Goal: Task Accomplishment & Management: Manage account settings

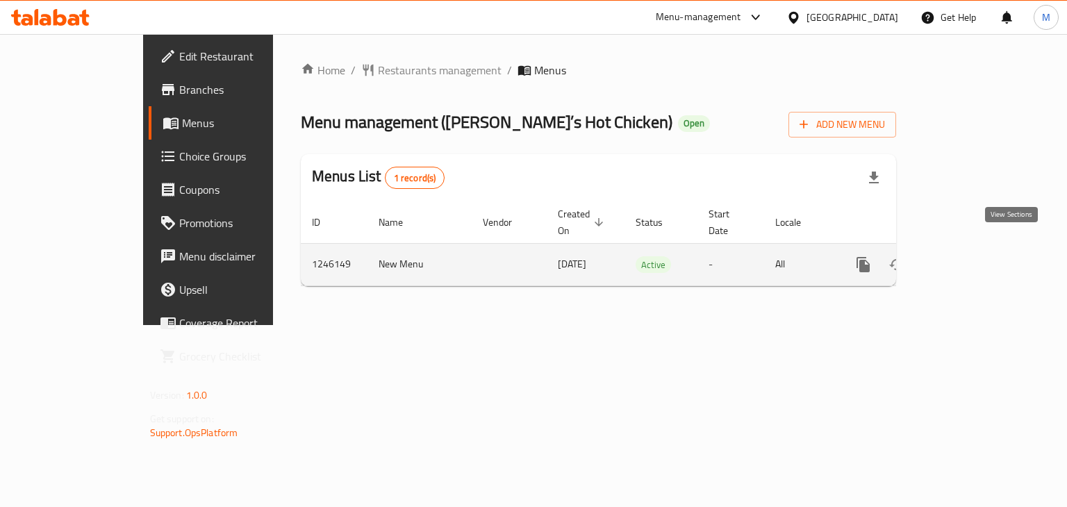
click at [972, 256] on icon "enhanced table" at bounding box center [963, 264] width 17 height 17
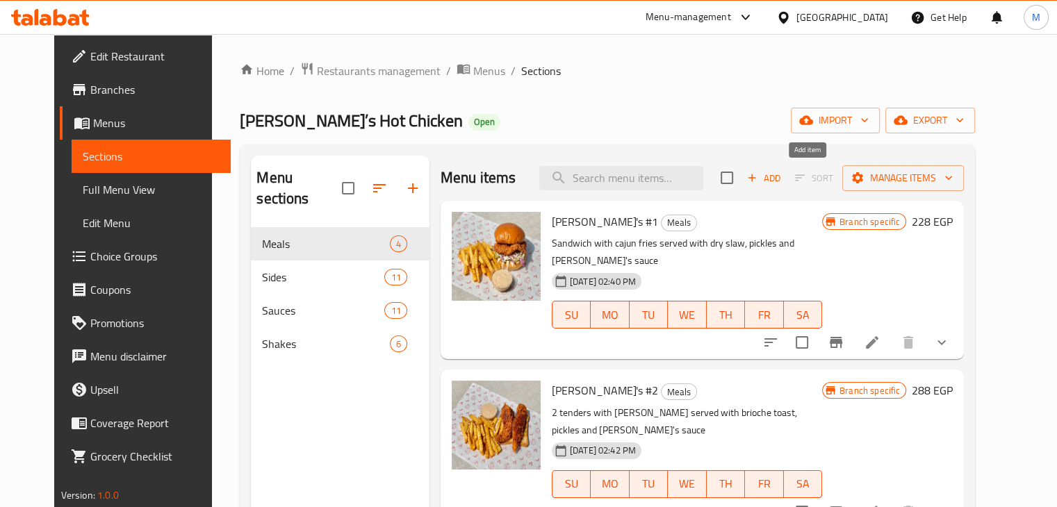
click at [782, 176] on span "Add" at bounding box center [764, 178] width 38 height 16
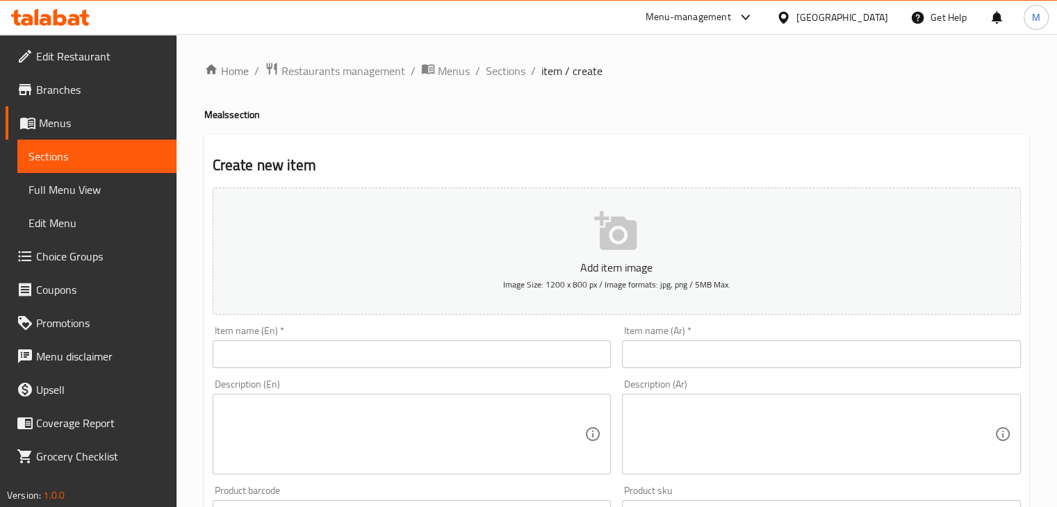
click at [311, 343] on input "text" at bounding box center [412, 354] width 399 height 28
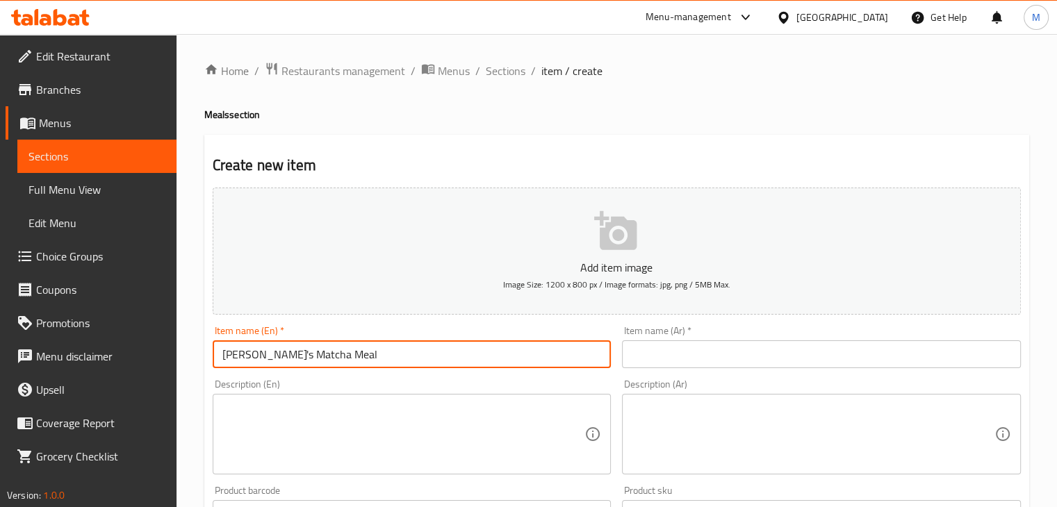
type input "Joe's Matcha Meal"
click at [366, 446] on textarea at bounding box center [403, 435] width 363 height 66
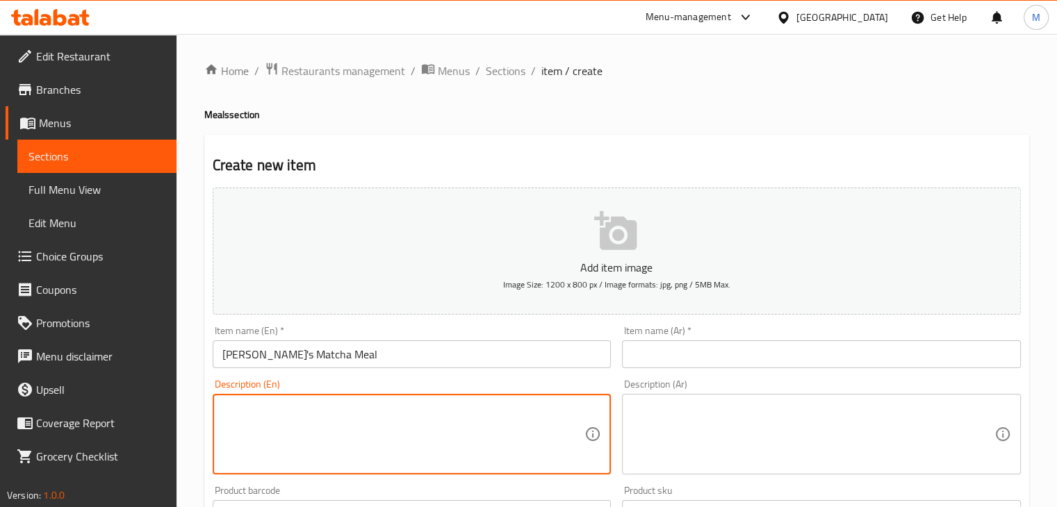
paste textarea "Two tenders dusted with Matcha, Cajun fries, Brioche toast, and our house-made …"
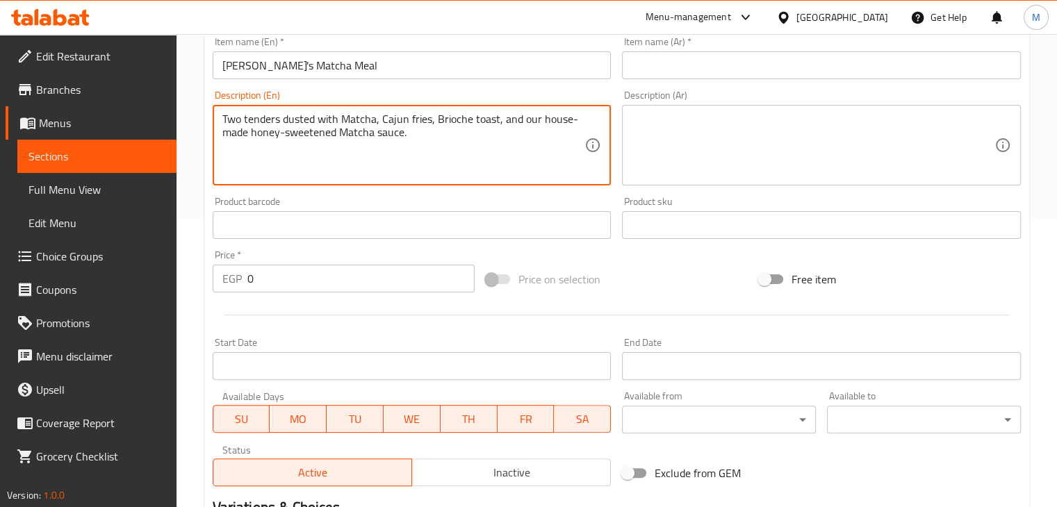
scroll to position [304, 0]
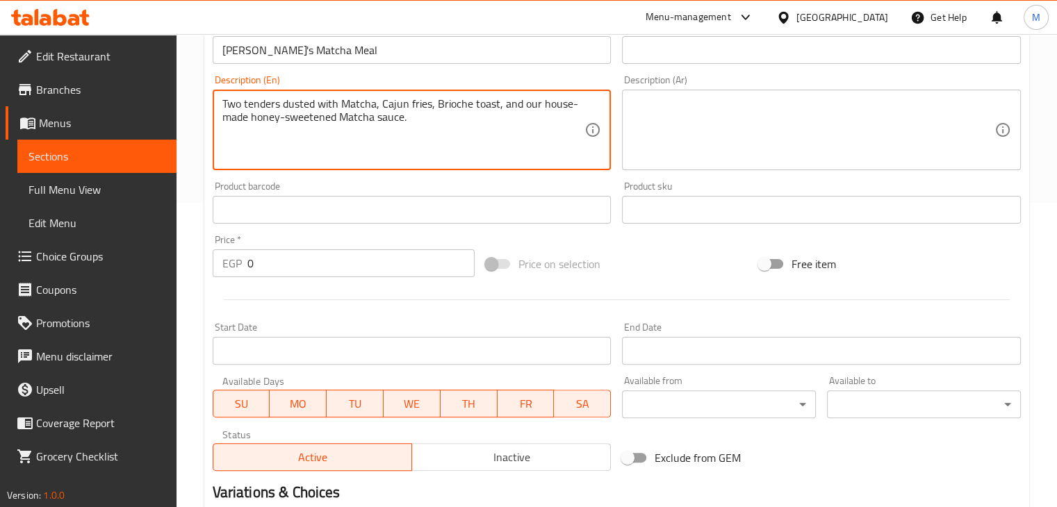
type textarea "Two tenders dusted with Matcha, Cajun fries, Brioche toast, and our house-made …"
click at [300, 272] on input "0" at bounding box center [360, 263] width 227 height 28
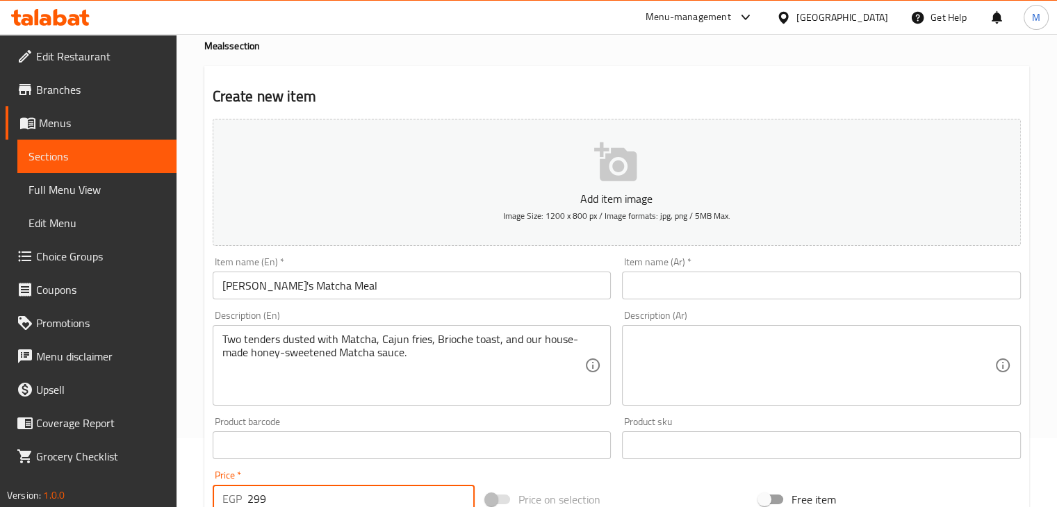
scroll to position [10, 0]
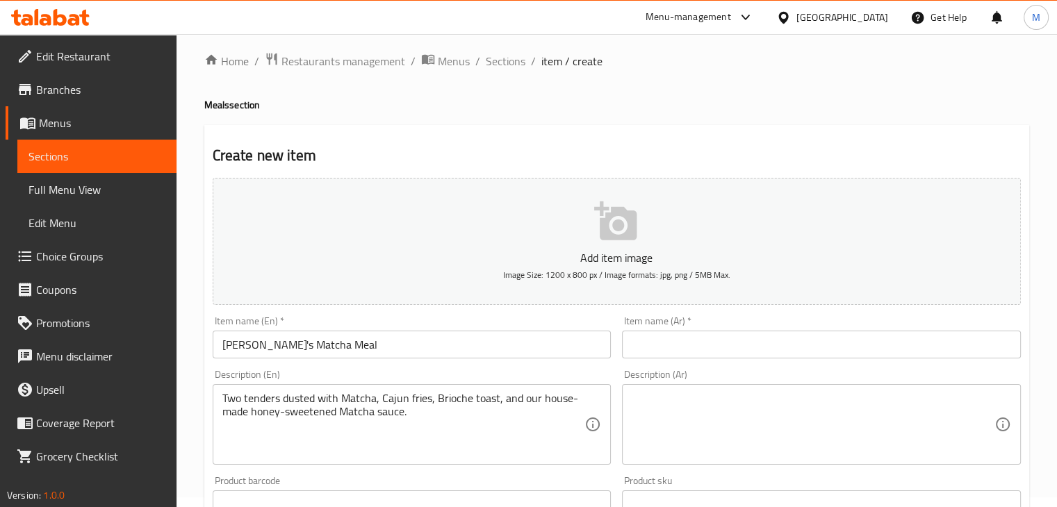
type input "299"
click at [753, 410] on textarea at bounding box center [812, 425] width 363 height 66
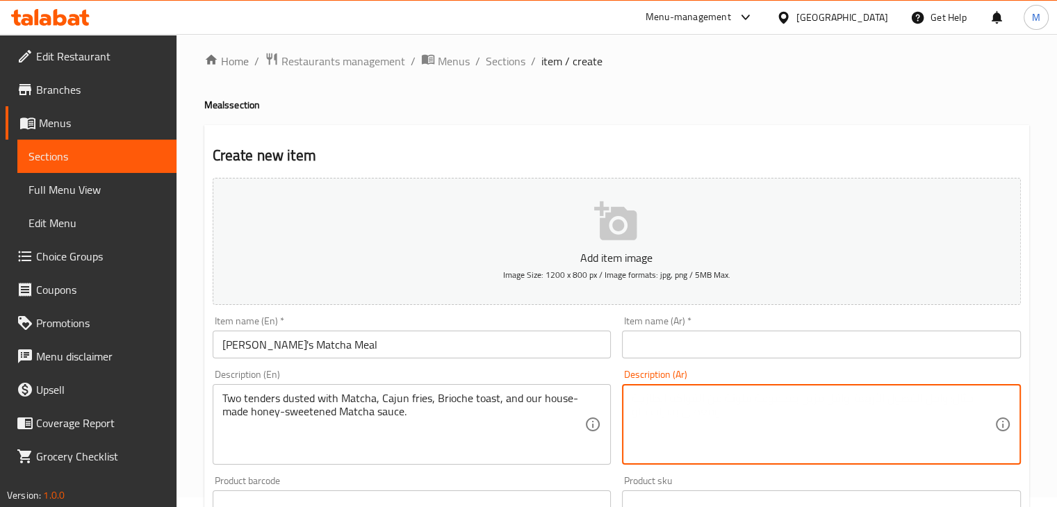
paste textarea "قطعتان من التندرز مغطاة بالـ ماتشا، بطاطس كاجن، توست بريوش، وصلصتنا الخاصة المح…"
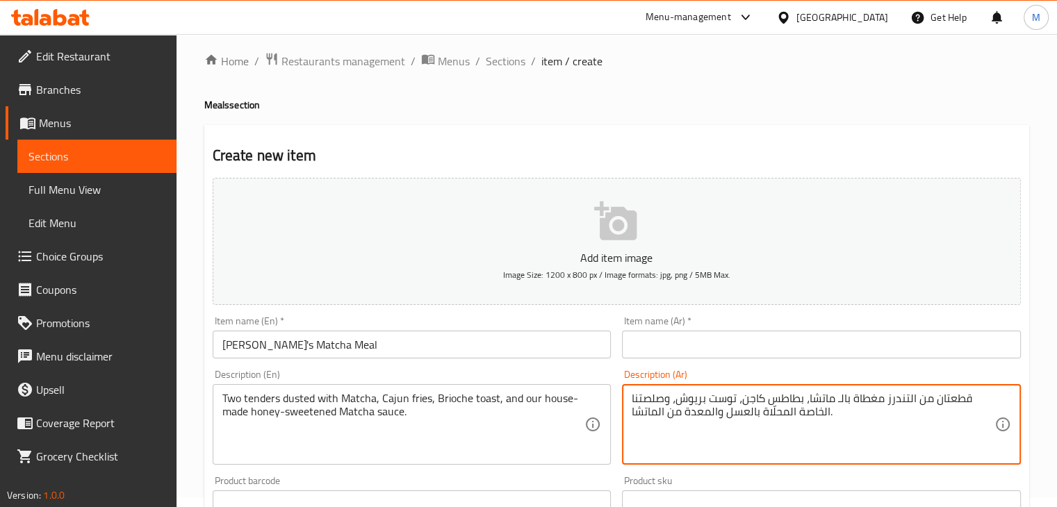
click at [844, 428] on textarea "قطعتان من التندرز مغطاة بالـ ماتشا، بطاطس كاجن، توست بريوش، وصلصتنا الخاصة المح…" at bounding box center [812, 425] width 363 height 66
type textarea "قطعتان من التندرز مغطاة بالـ ماتشا، بطاطس كاجن، توست بريوش، وصلصتنا الخاصة المح…"
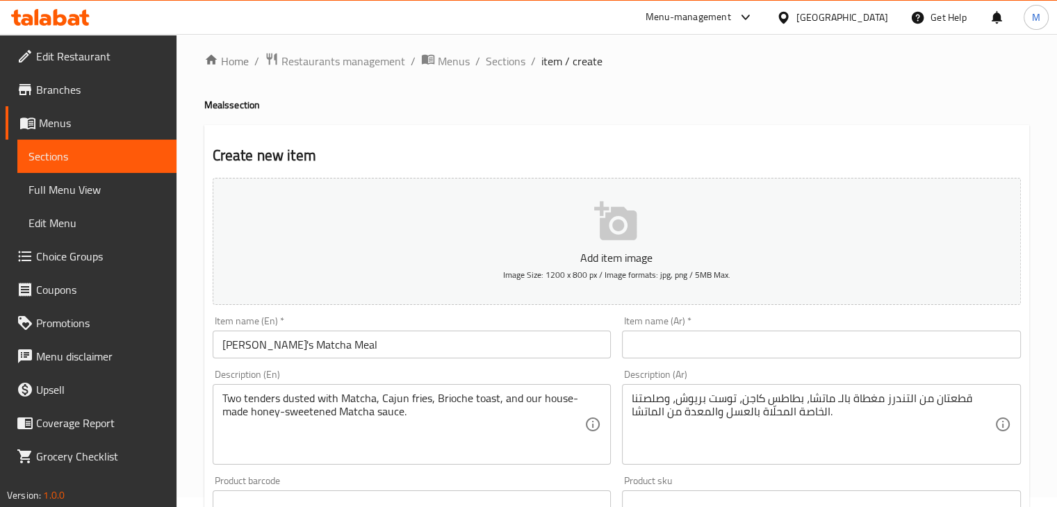
click at [797, 381] on div "Description (Ar) قطعتان من التندرز مغطاة بالـ ماتشا، بطاطس كاجن، توست بريوش، وص…" at bounding box center [821, 417] width 399 height 95
click at [793, 374] on div "Description (Ar) قطعتان من التندرز مغطاة بالـ ماتشا، بطاطس كاجن، توست بريوش، وص…" at bounding box center [821, 417] width 399 height 95
click at [739, 346] on input "text" at bounding box center [821, 345] width 399 height 28
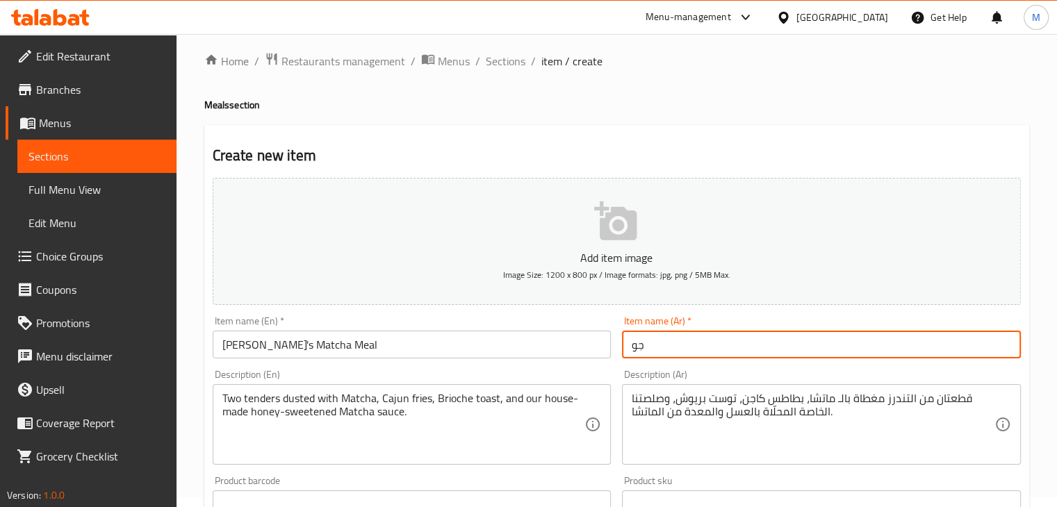
type input "ج"
type input "<"
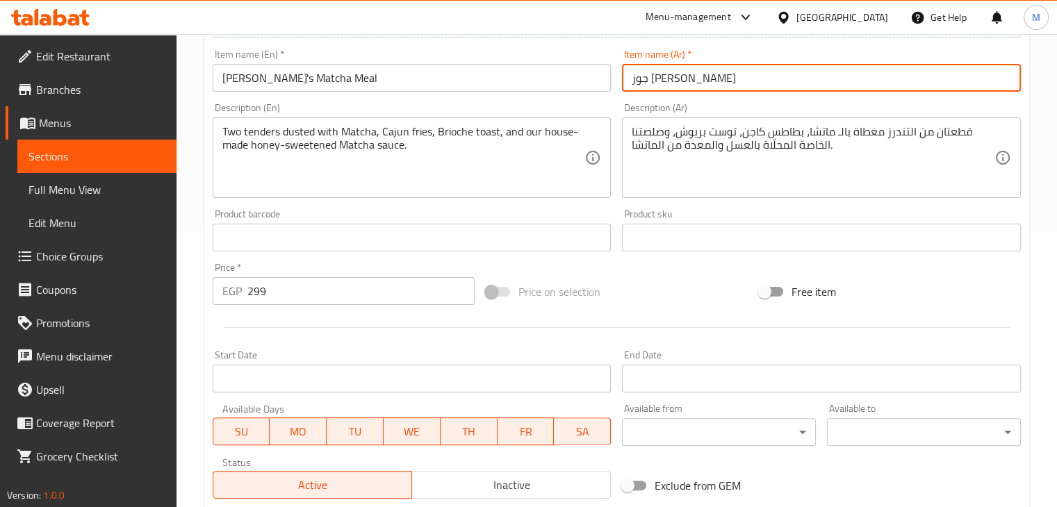
scroll to position [474, 0]
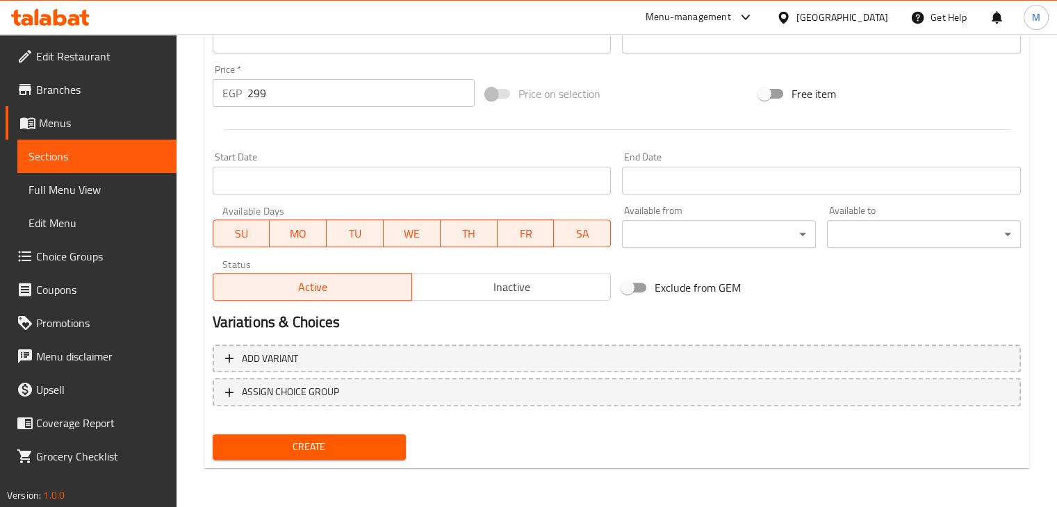
type input "جوز ماتشا ميل"
click at [306, 448] on span "Create" at bounding box center [310, 446] width 172 height 17
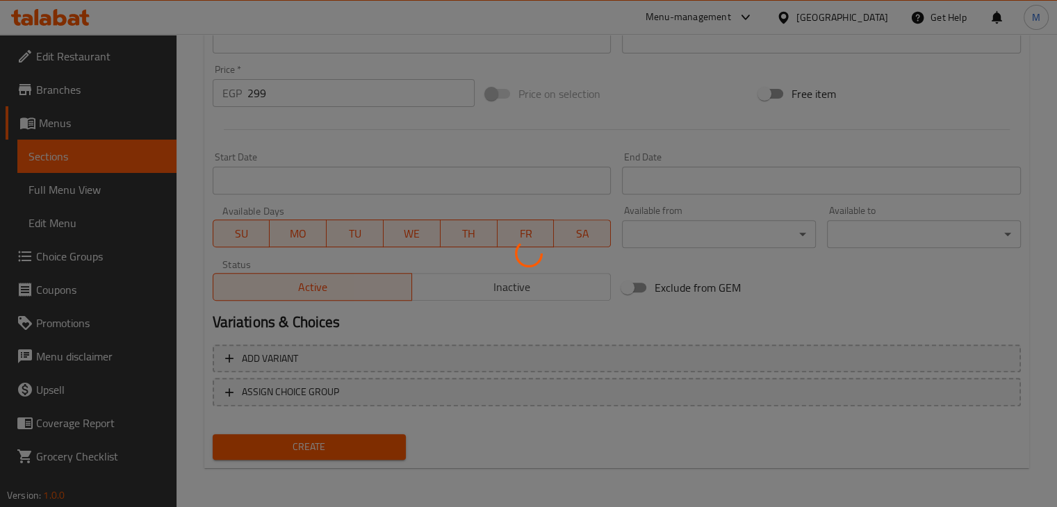
type input "0"
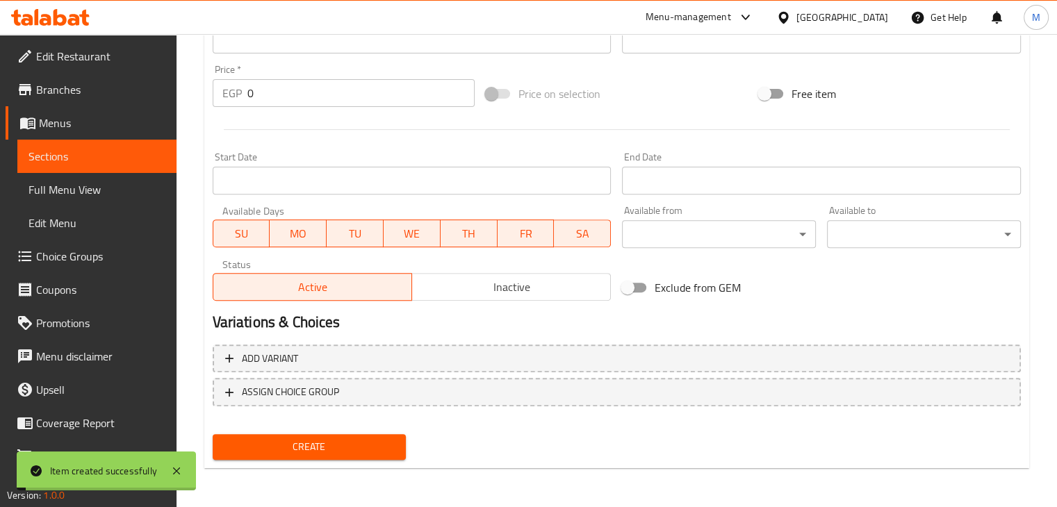
scroll to position [0, 0]
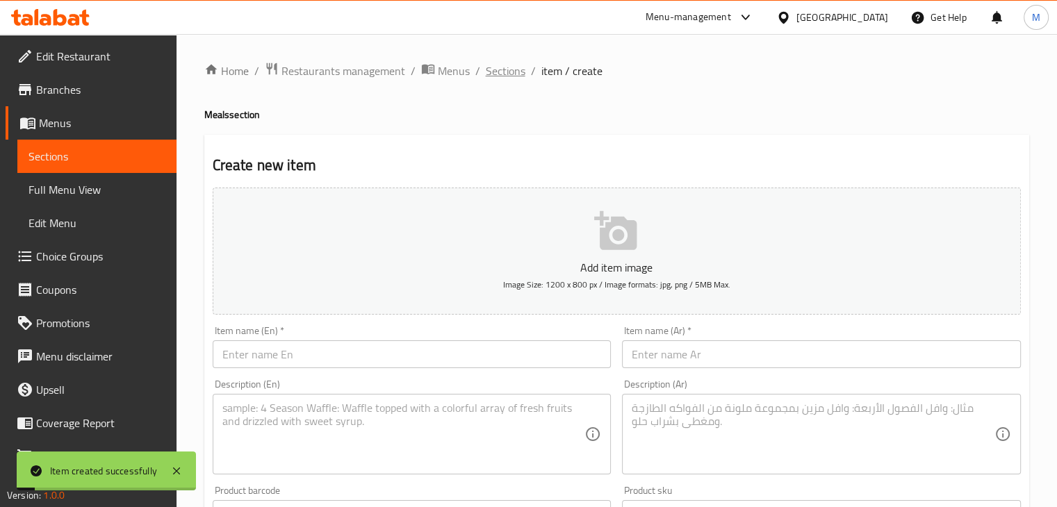
click at [517, 76] on span "Sections" at bounding box center [506, 71] width 40 height 17
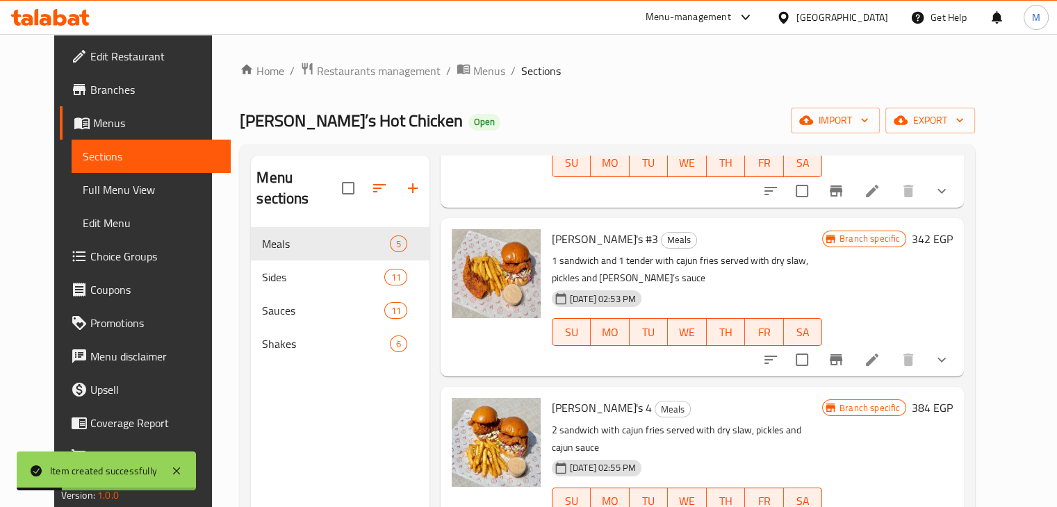
scroll to position [195, 0]
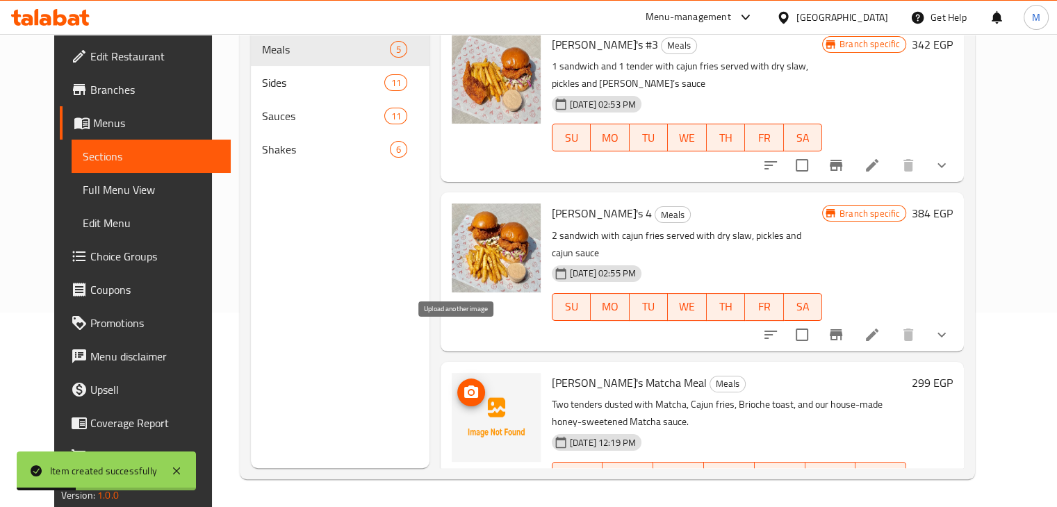
click at [463, 384] on icon "upload picture" at bounding box center [471, 392] width 17 height 17
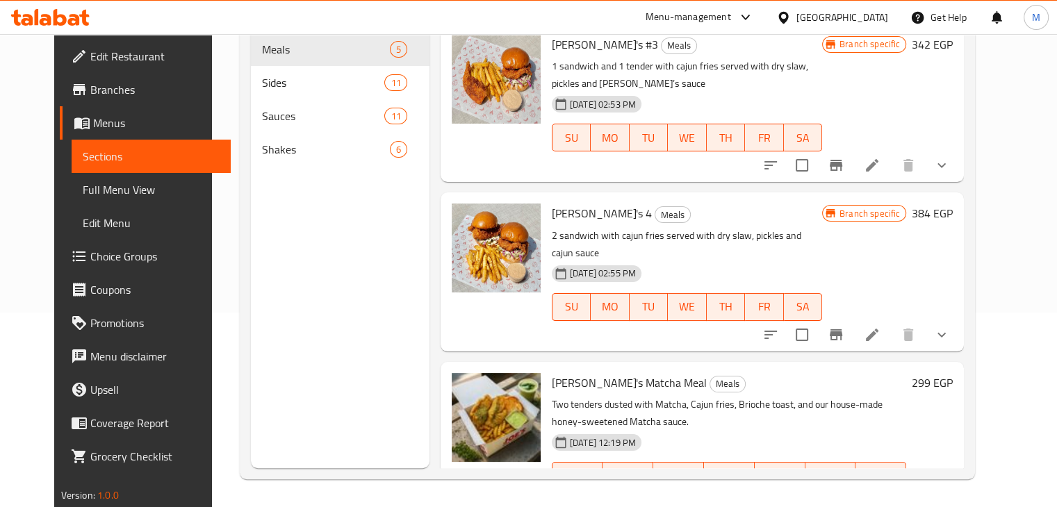
click at [75, 21] on icon at bounding box center [74, 20] width 12 height 12
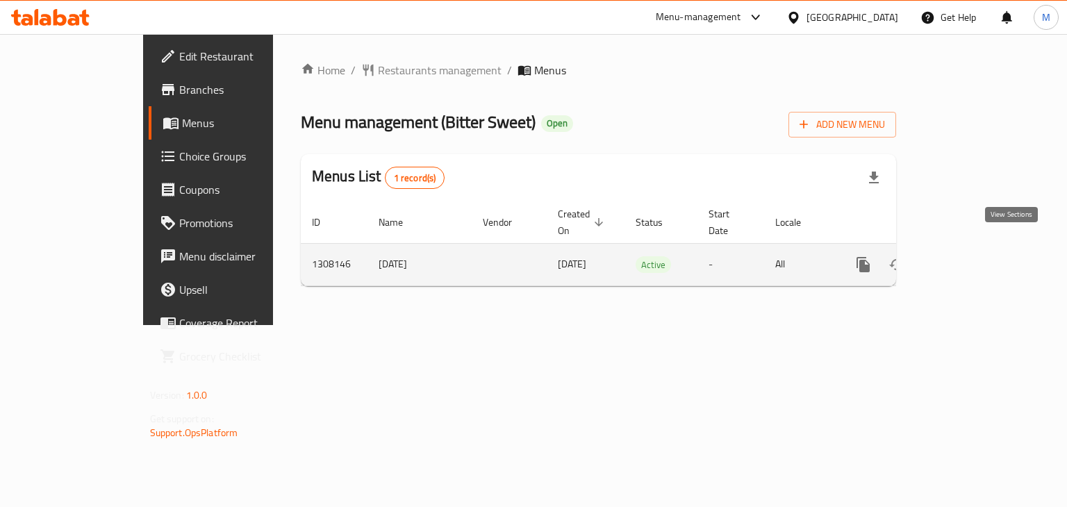
click at [972, 256] on icon "enhanced table" at bounding box center [963, 264] width 17 height 17
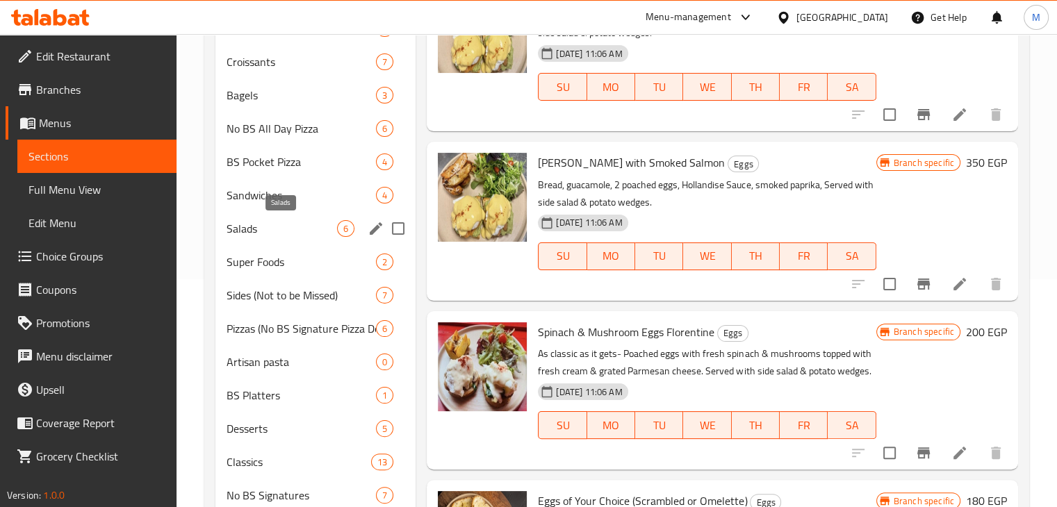
scroll to position [70, 0]
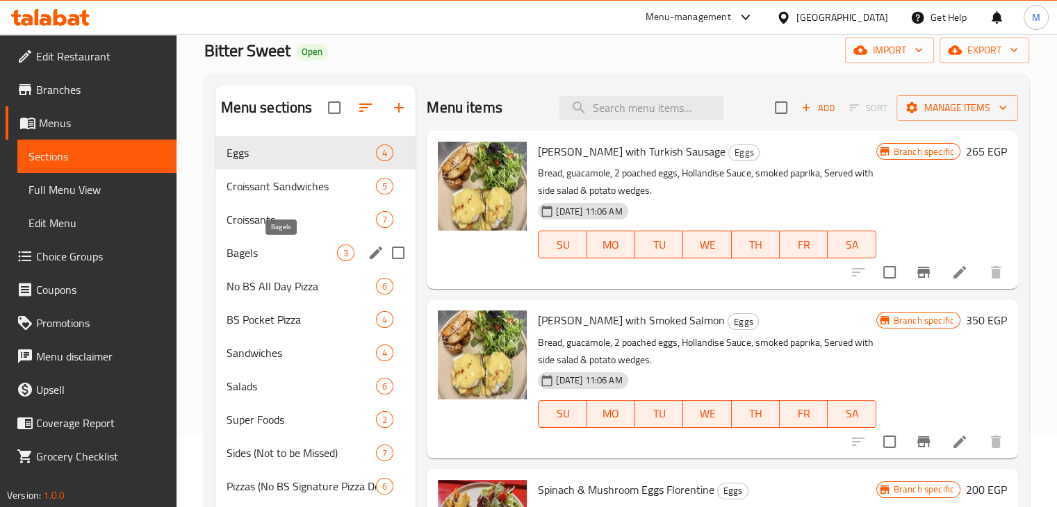
click at [297, 258] on span "Bagels" at bounding box center [281, 253] width 111 height 17
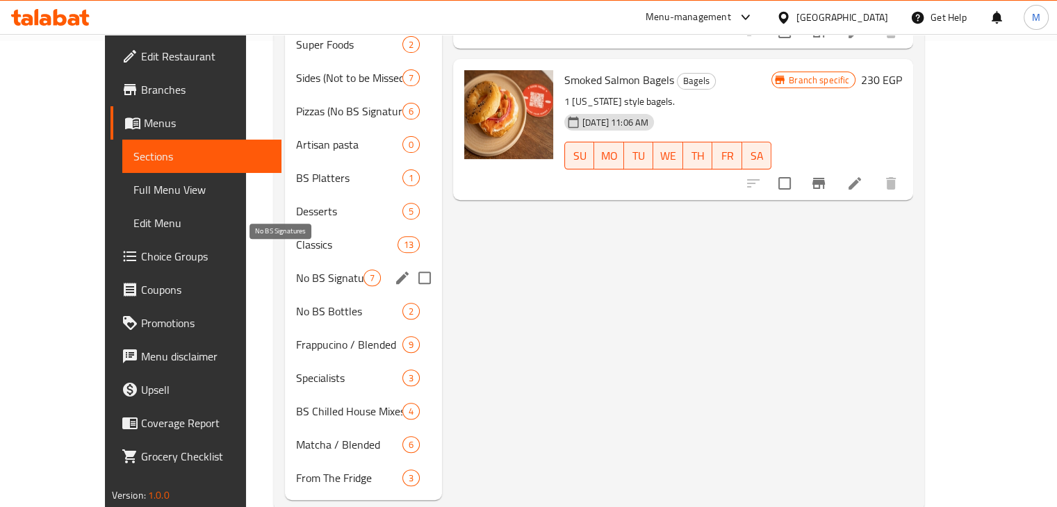
scroll to position [470, 0]
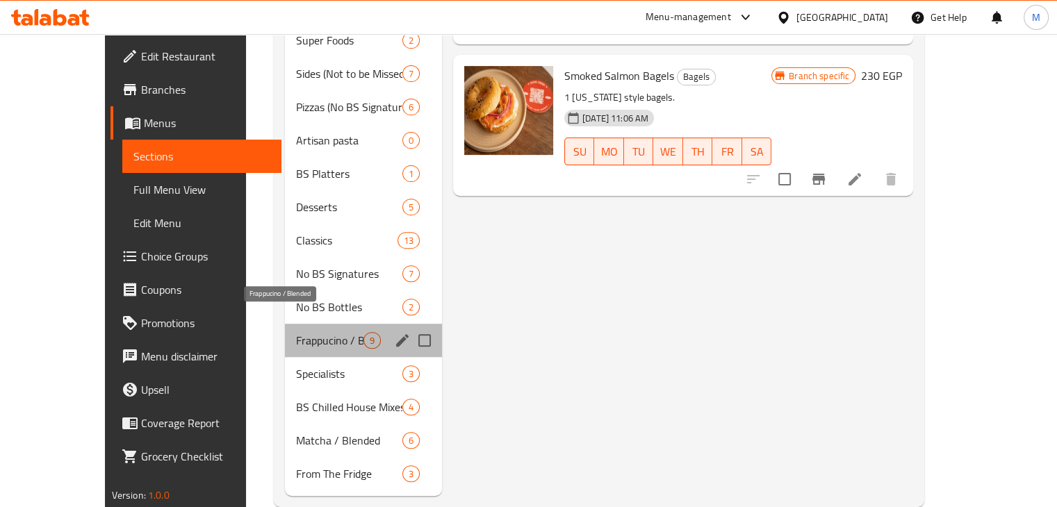
click at [296, 332] on span "Frappucino / Blended" at bounding box center [329, 340] width 67 height 17
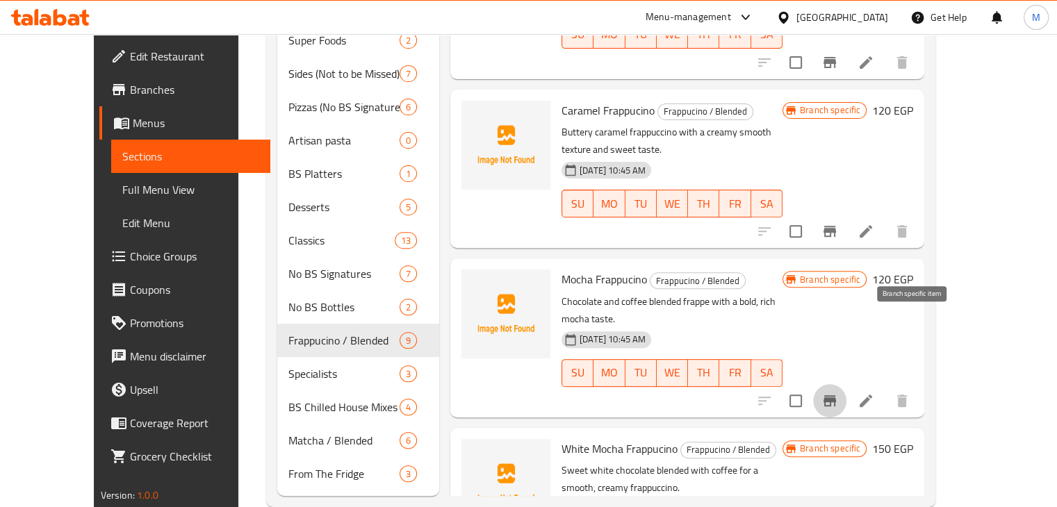
click at [838, 392] on icon "Branch-specific-item" at bounding box center [829, 400] width 17 height 17
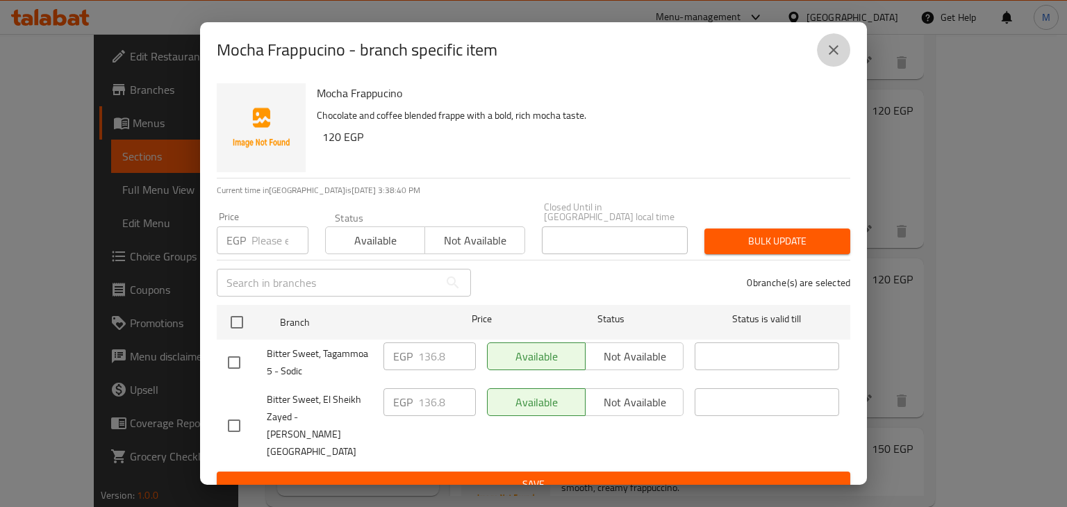
click at [829, 67] on button "close" at bounding box center [833, 49] width 33 height 33
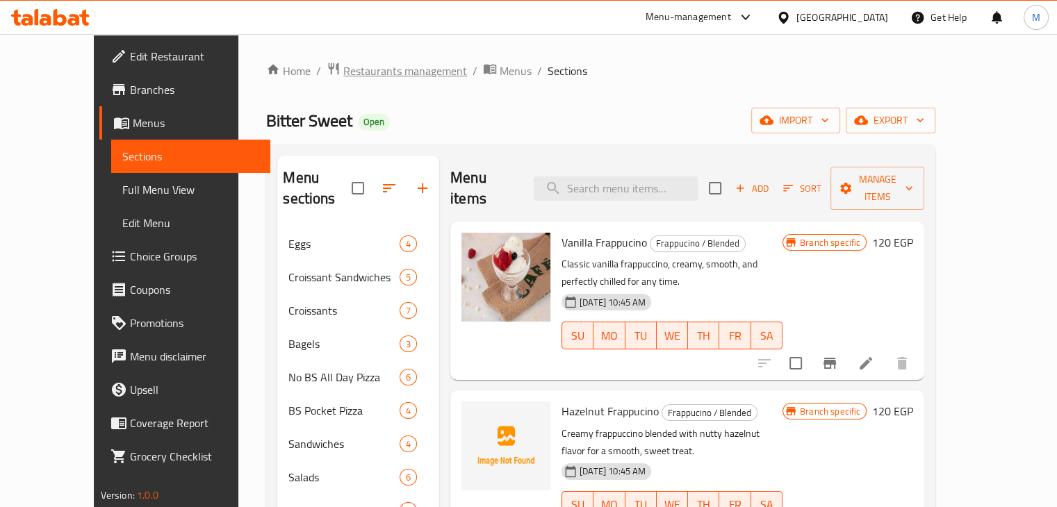
click at [358, 70] on span "Restaurants management" at bounding box center [405, 71] width 124 height 17
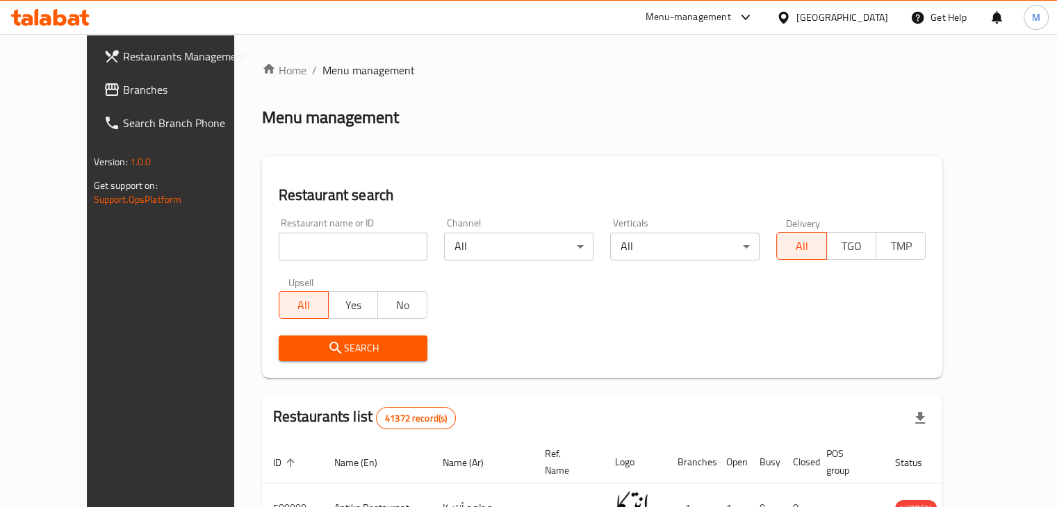
click at [123, 95] on span "Branches" at bounding box center [187, 89] width 129 height 17
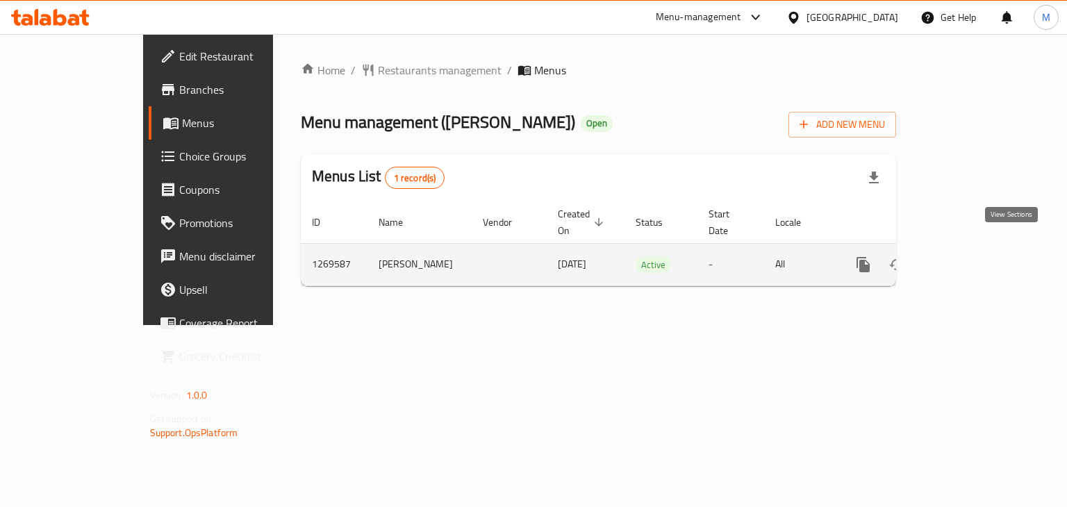
click at [972, 256] on icon "enhanced table" at bounding box center [963, 264] width 17 height 17
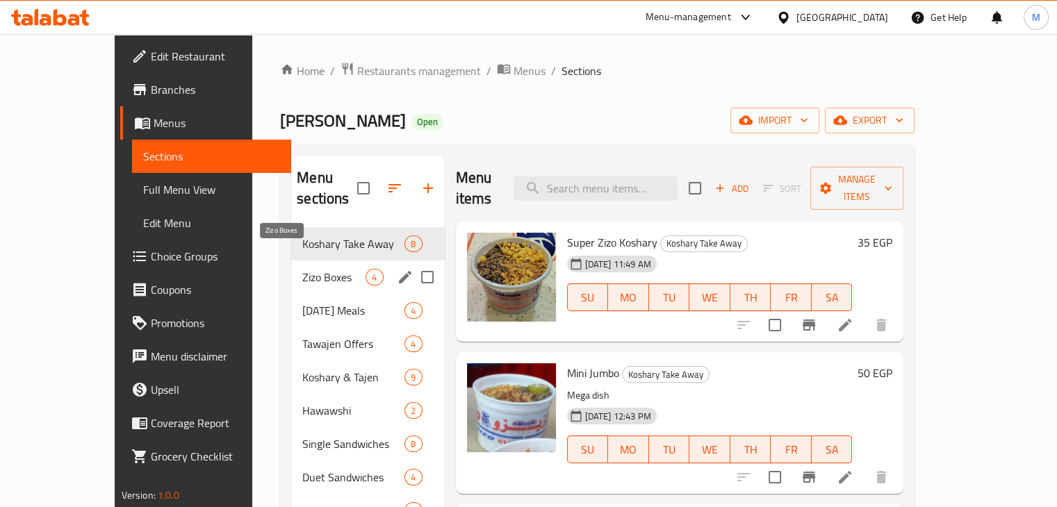
click at [308, 269] on span "Zizo Boxes" at bounding box center [333, 277] width 63 height 17
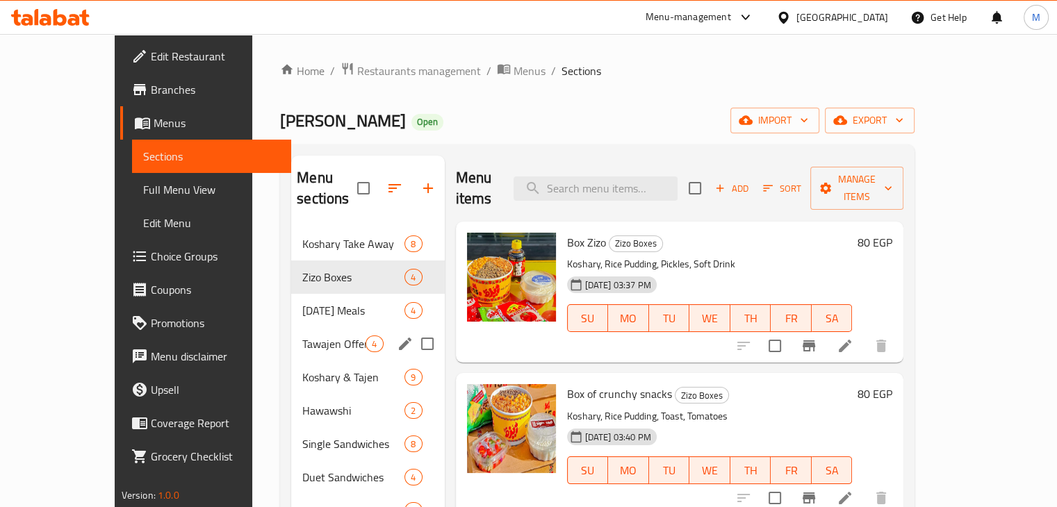
click at [327, 336] on span "Tawajen Offers" at bounding box center [333, 344] width 63 height 17
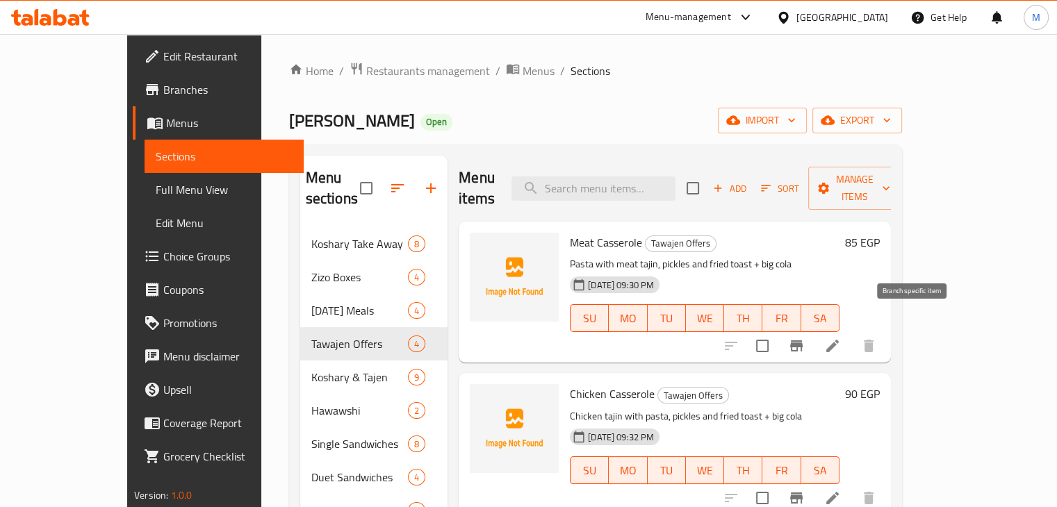
click at [804, 338] on icon "Branch-specific-item" at bounding box center [796, 346] width 17 height 17
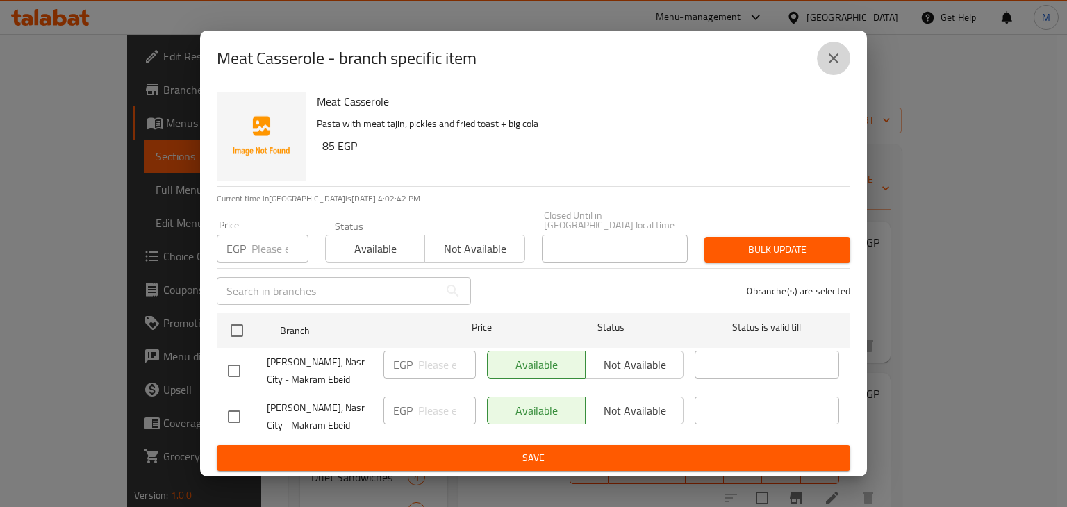
click at [845, 66] on button "close" at bounding box center [833, 58] width 33 height 33
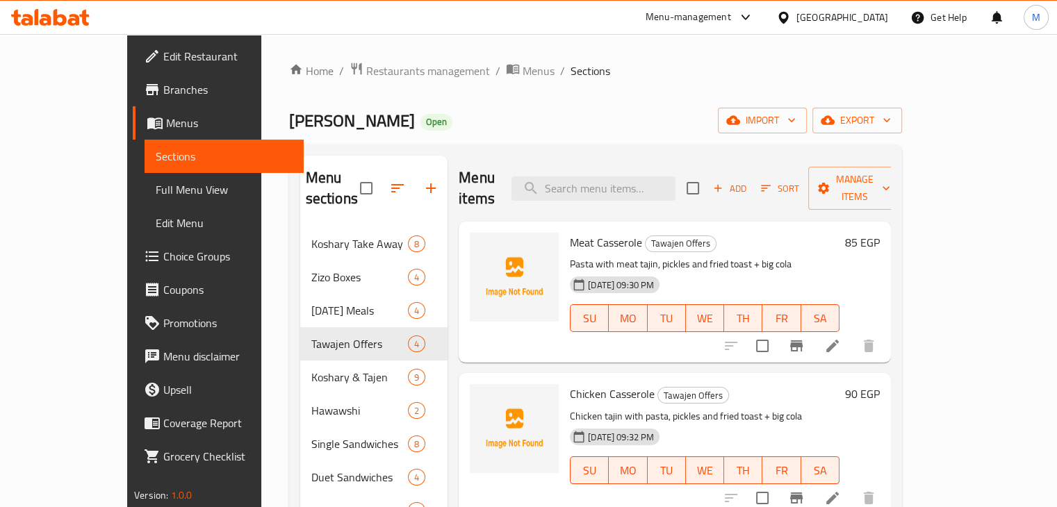
click at [841, 338] on icon at bounding box center [832, 346] width 17 height 17
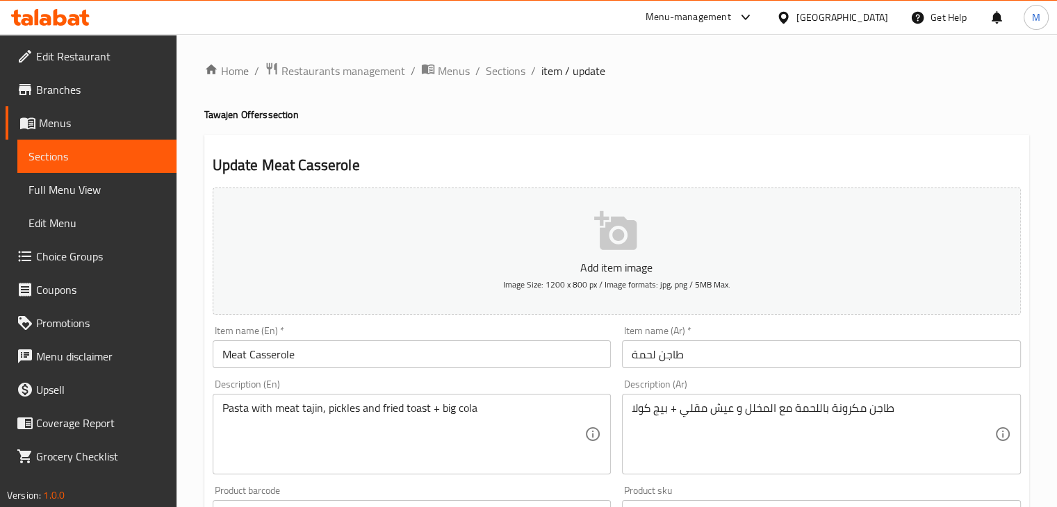
click at [739, 354] on input "طاجن لحمة" at bounding box center [821, 354] width 399 height 28
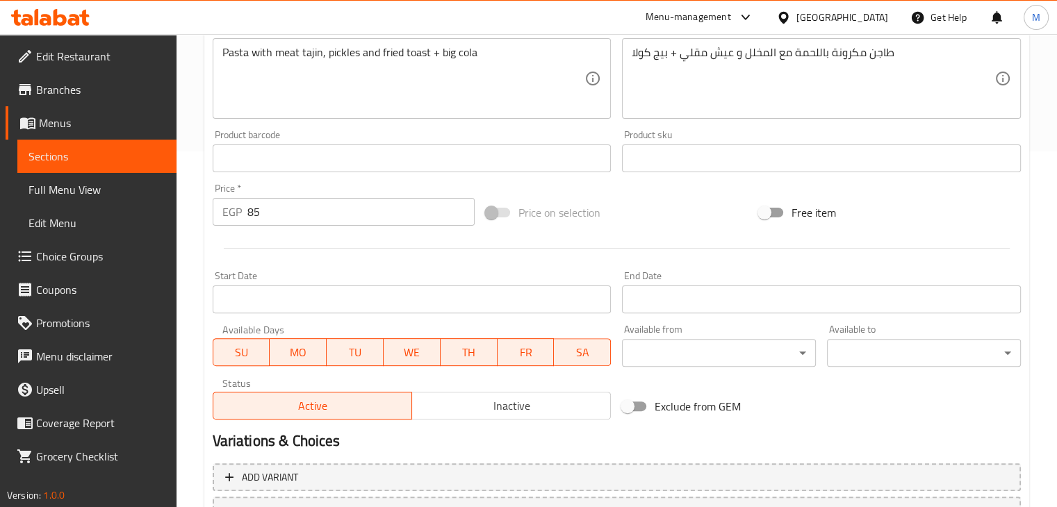
scroll to position [474, 0]
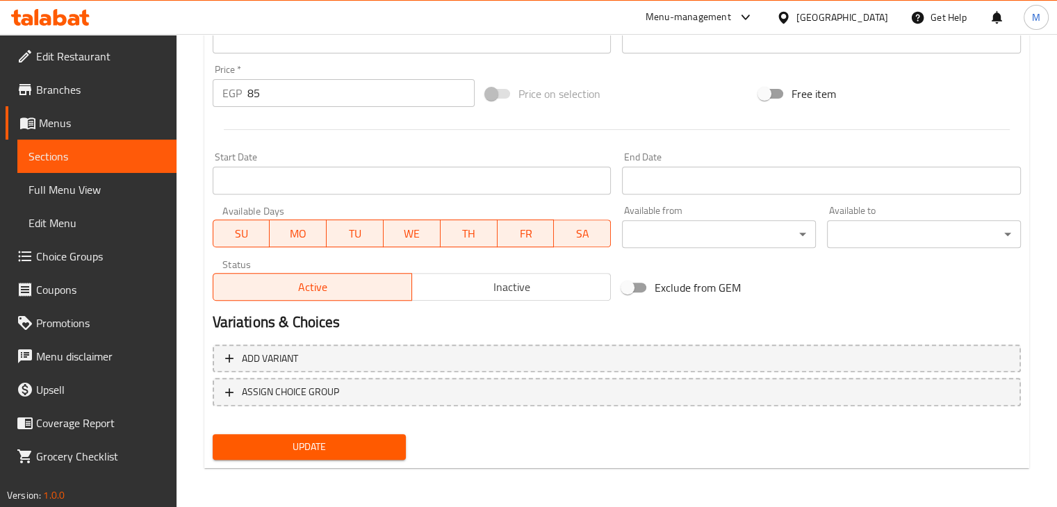
type input "طاجن لحمة عرض"
click at [339, 447] on span "Update" at bounding box center [310, 446] width 172 height 17
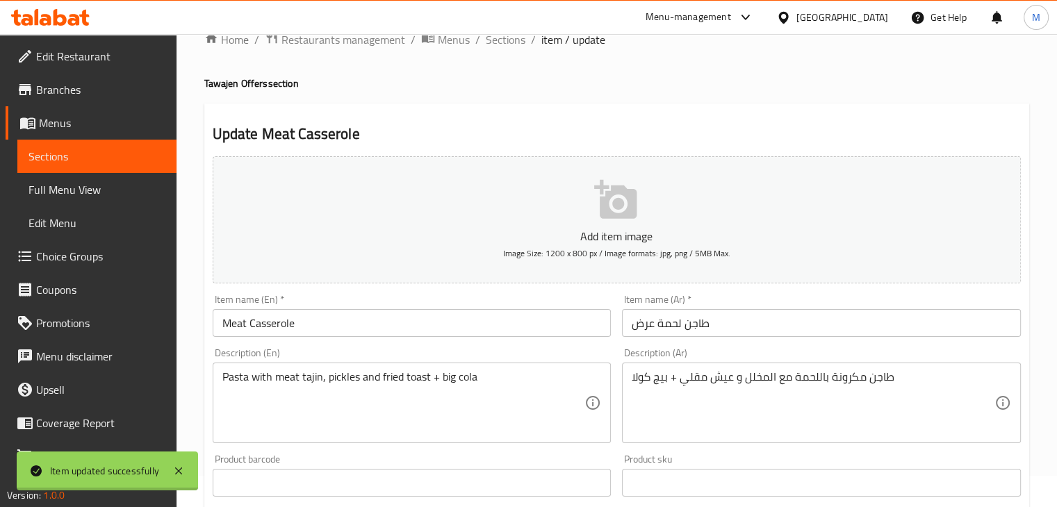
scroll to position [0, 0]
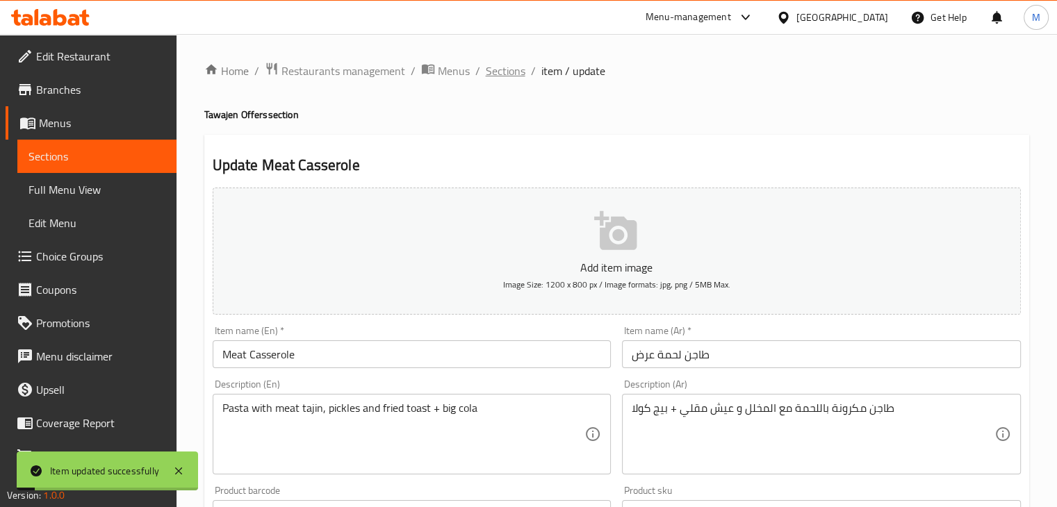
click at [506, 72] on span "Sections" at bounding box center [506, 71] width 40 height 17
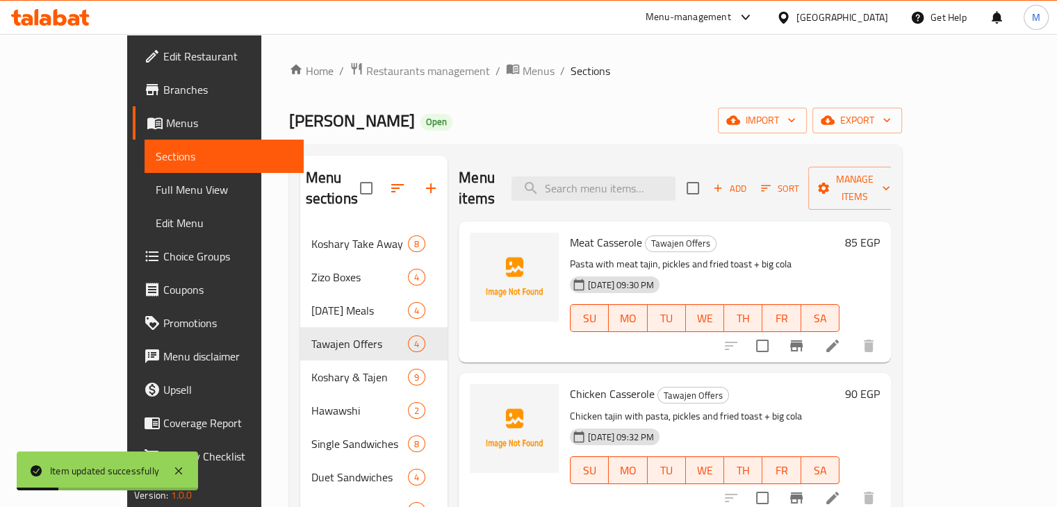
click at [885, 490] on div at bounding box center [799, 497] width 171 height 33
click at [841, 490] on icon at bounding box center [832, 498] width 17 height 17
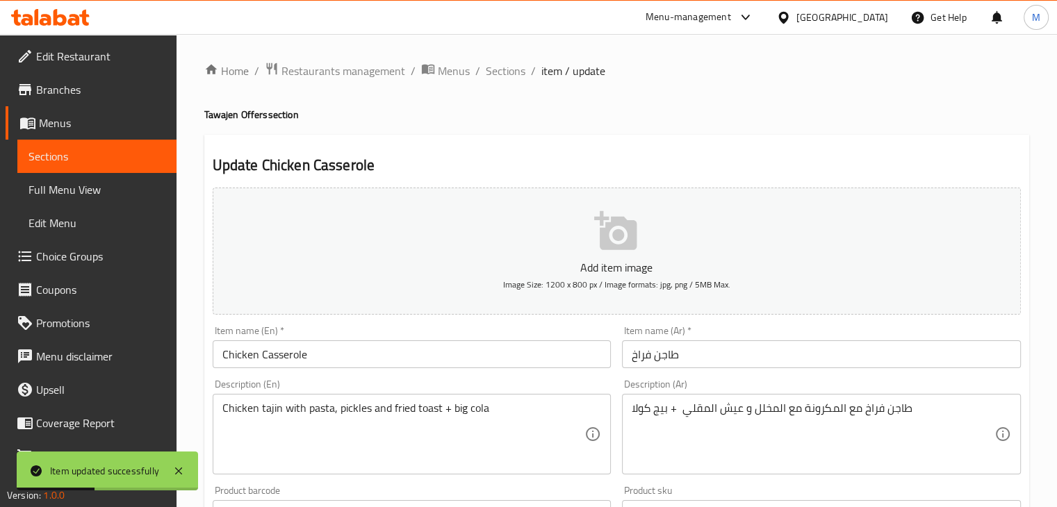
click at [711, 362] on input "طاجن فراخ" at bounding box center [821, 354] width 399 height 28
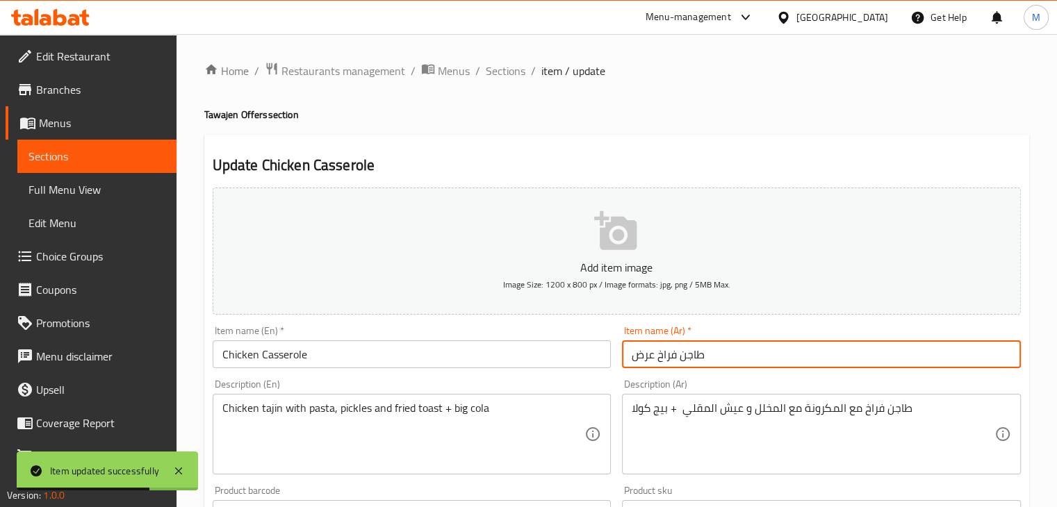
scroll to position [474, 0]
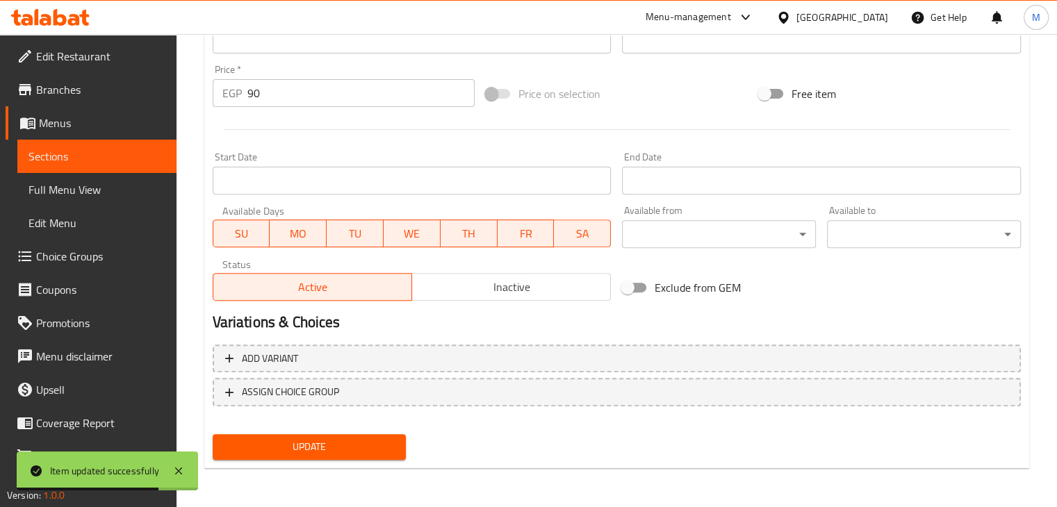
type input "طاجن فراخ عرض"
click at [314, 443] on span "Update" at bounding box center [310, 446] width 172 height 17
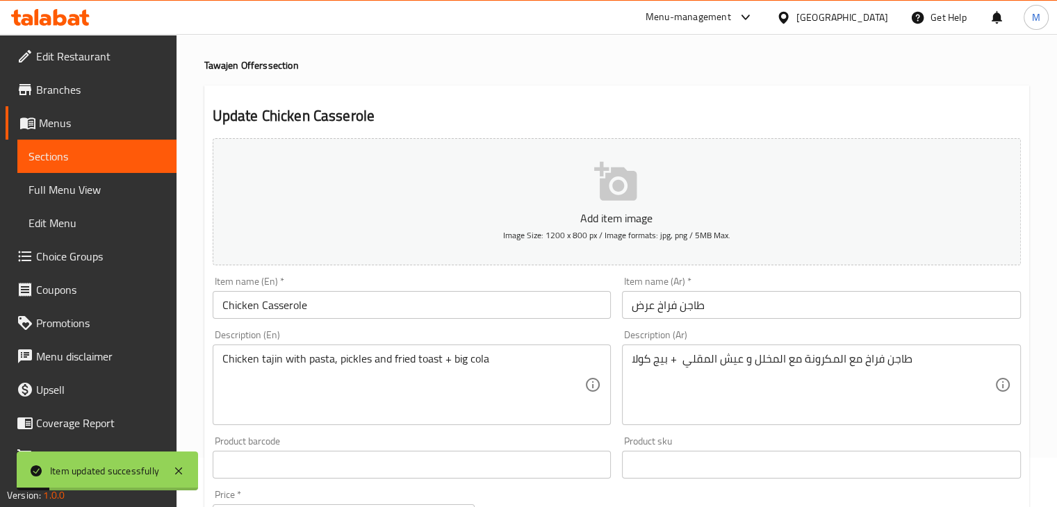
scroll to position [0, 0]
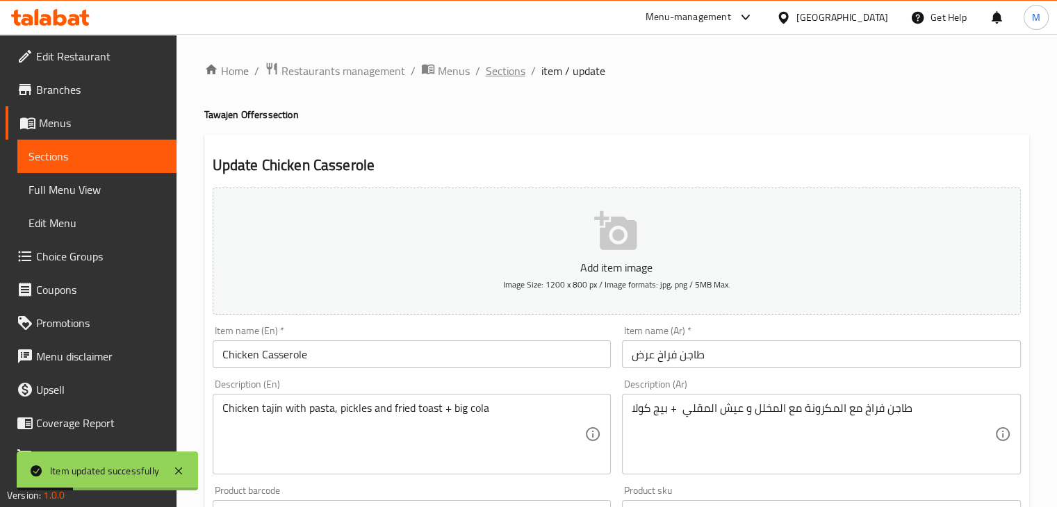
click at [510, 66] on span "Sections" at bounding box center [506, 71] width 40 height 17
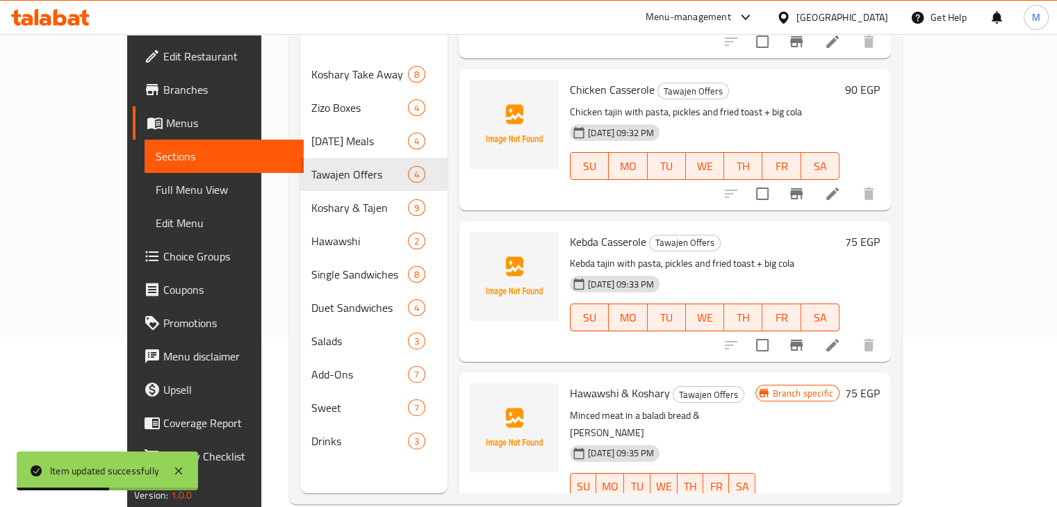
scroll to position [172, 0]
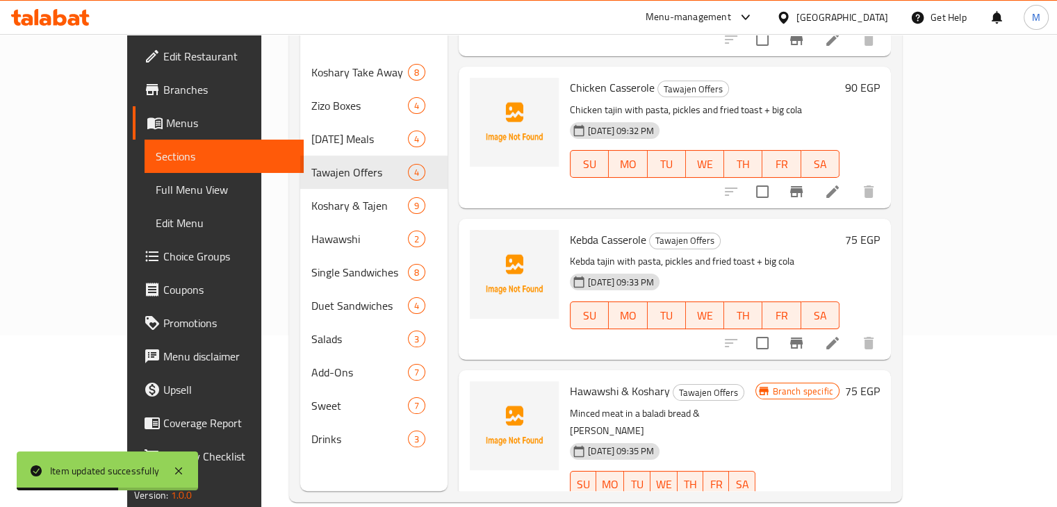
click at [852, 331] on li at bounding box center [832, 343] width 39 height 25
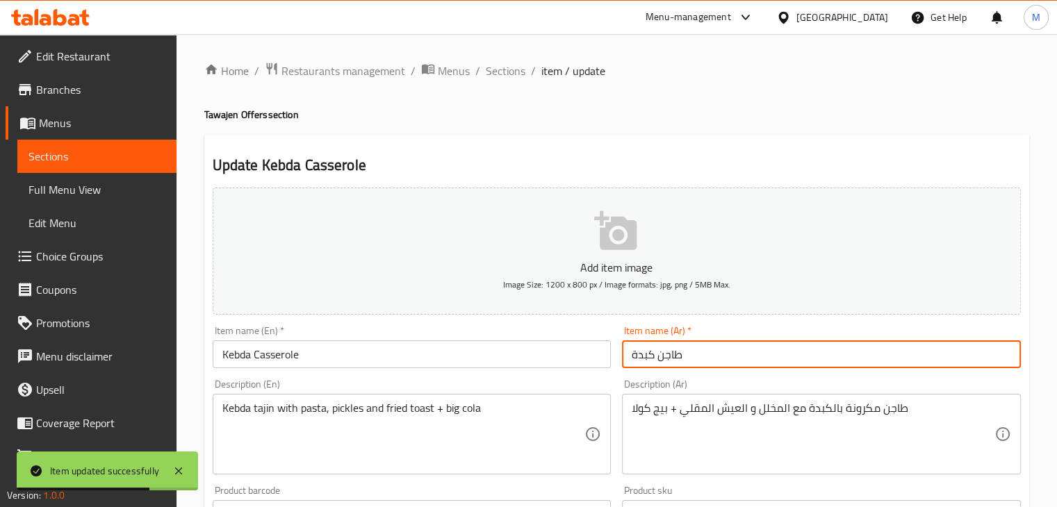
click at [711, 354] on input "طاجن كبدة" at bounding box center [821, 354] width 399 height 28
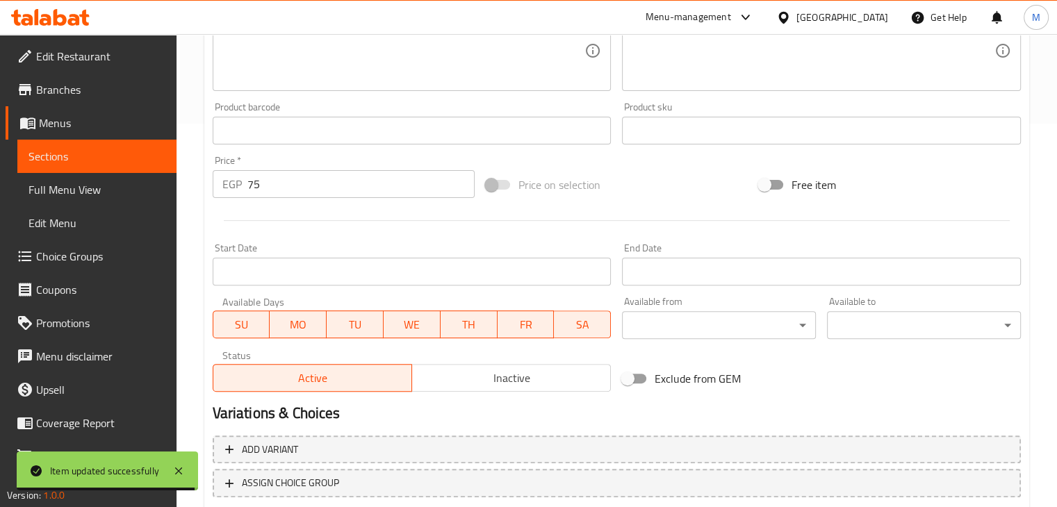
scroll to position [474, 0]
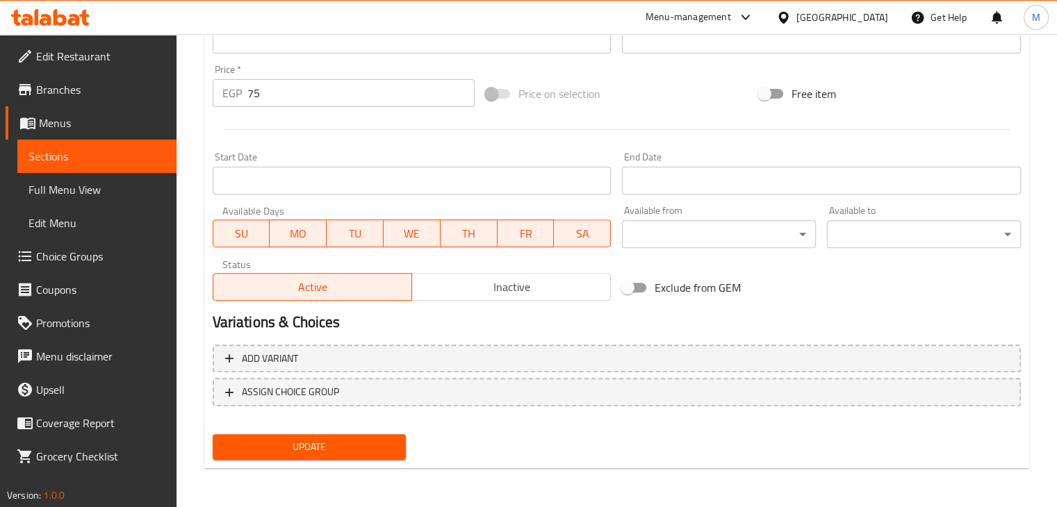
type input "طاجن كبدة عرض"
click at [327, 437] on button "Update" at bounding box center [310, 447] width 194 height 26
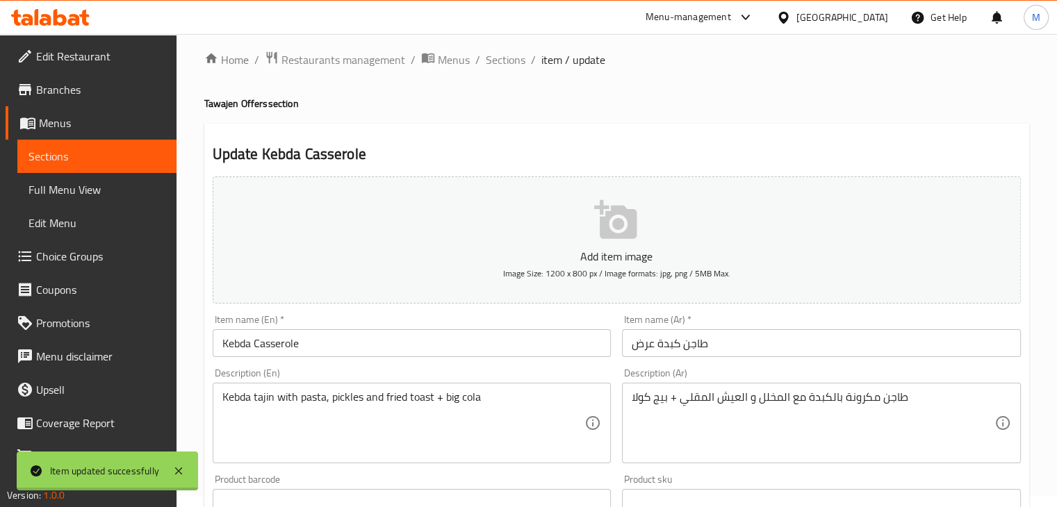
scroll to position [0, 0]
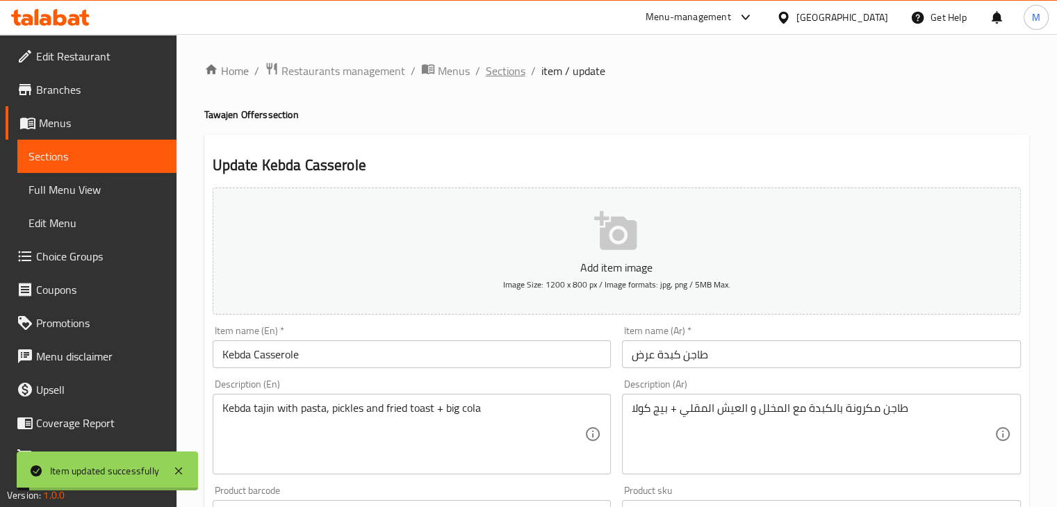
click at [495, 69] on span "Sections" at bounding box center [506, 71] width 40 height 17
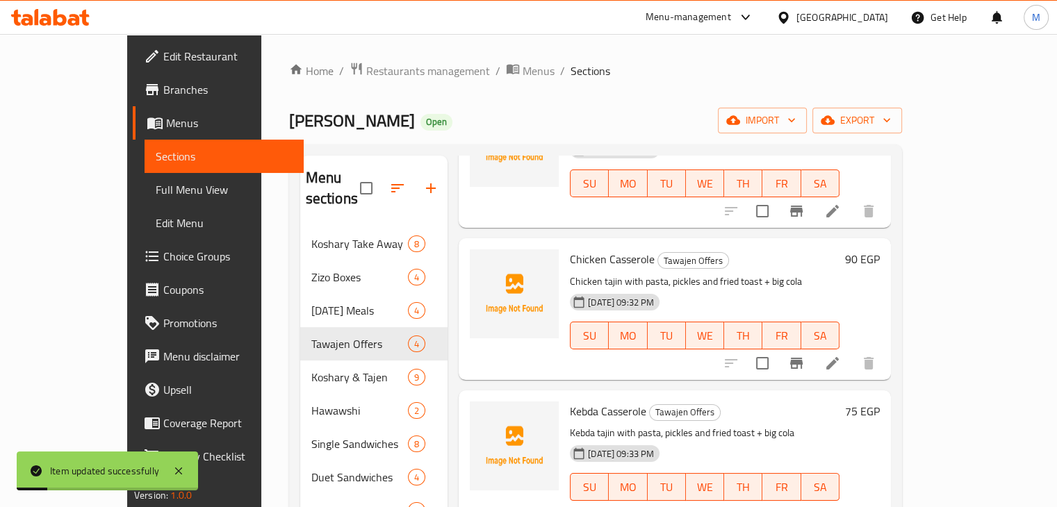
scroll to position [195, 0]
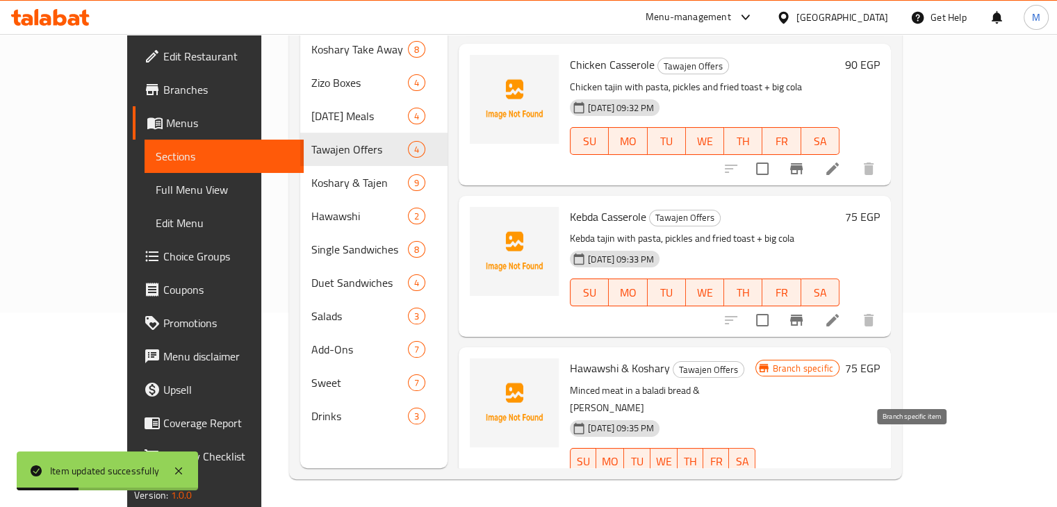
click at [804, 481] on icon "Branch-specific-item" at bounding box center [796, 489] width 17 height 17
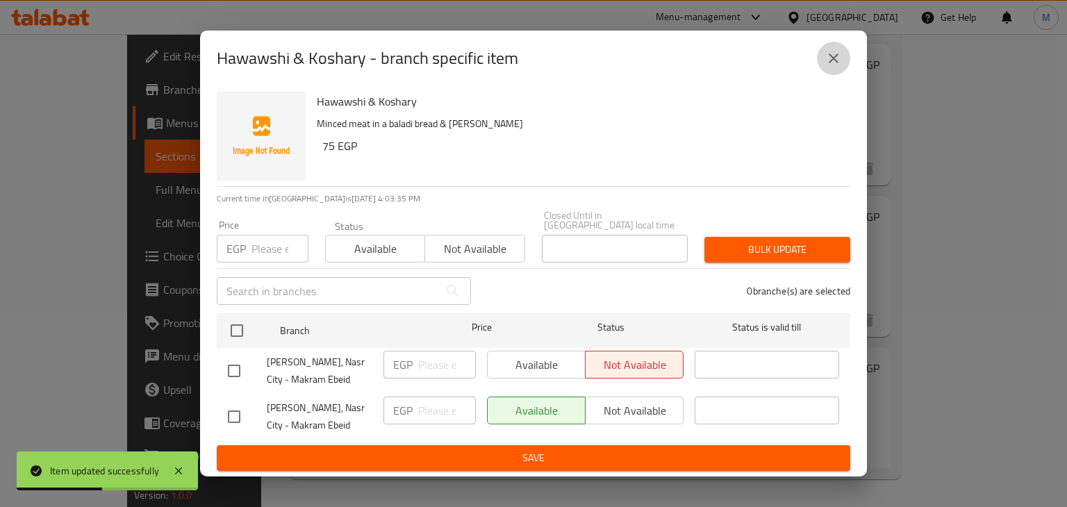
click at [834, 74] on button "close" at bounding box center [833, 58] width 33 height 33
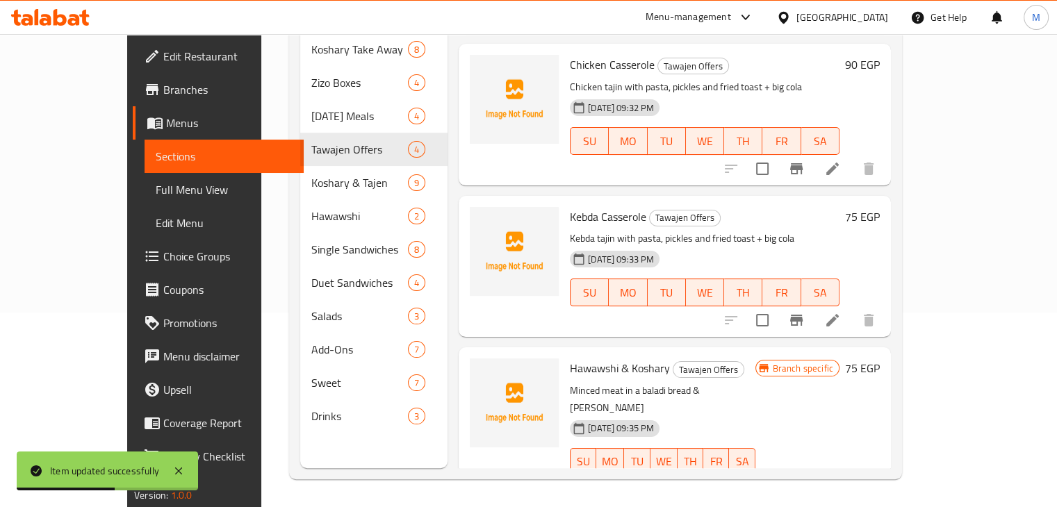
click at [841, 481] on icon at bounding box center [832, 489] width 17 height 17
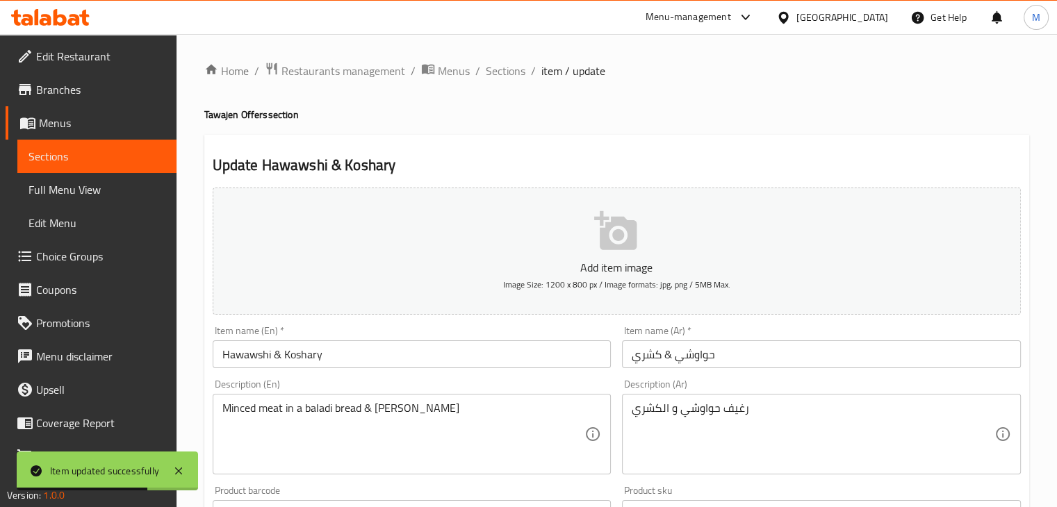
click at [788, 356] on input "حواوشي & كشري" at bounding box center [821, 354] width 399 height 28
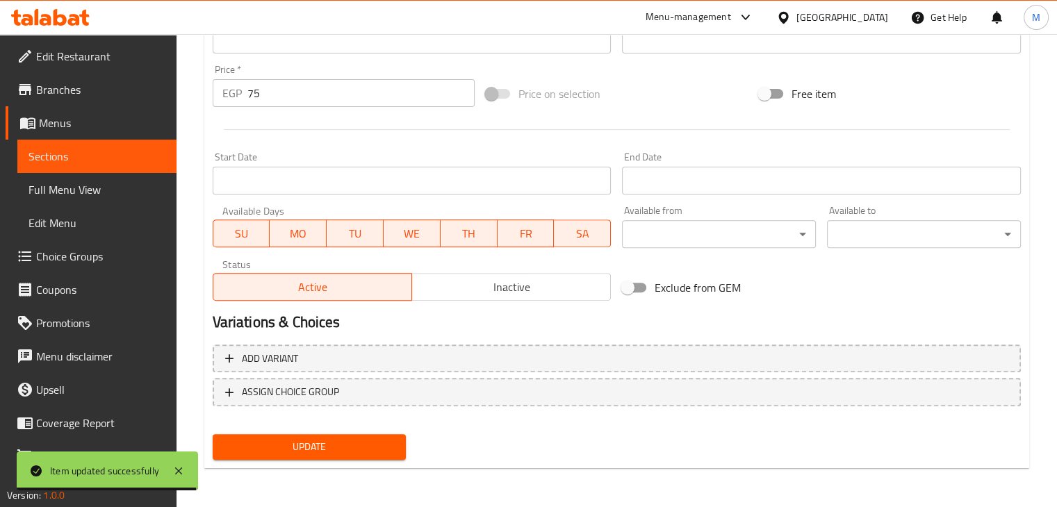
scroll to position [474, 0]
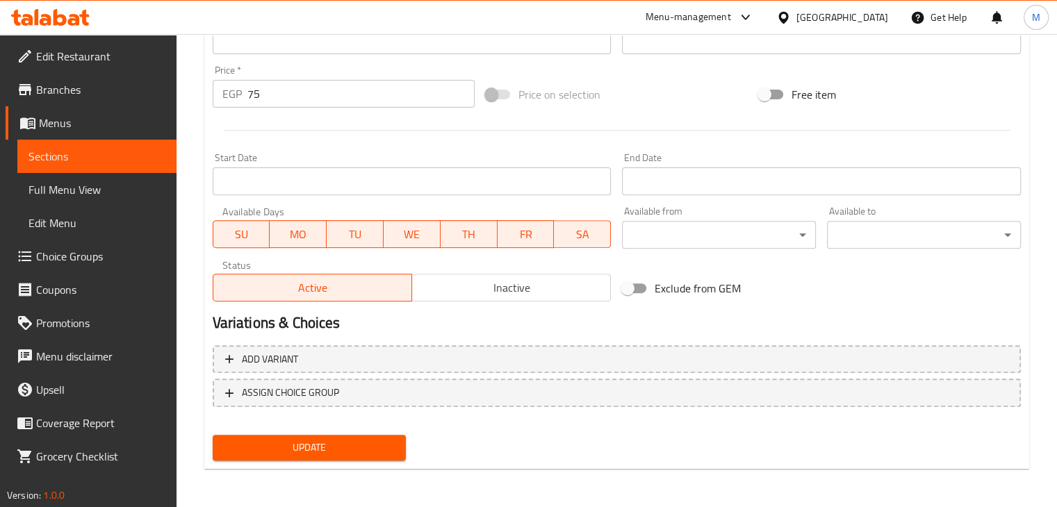
type input "حواوشي & كشري عرض"
click at [315, 444] on span "Update" at bounding box center [310, 447] width 172 height 17
click at [530, 165] on div "Start Date Start Date" at bounding box center [412, 174] width 399 height 42
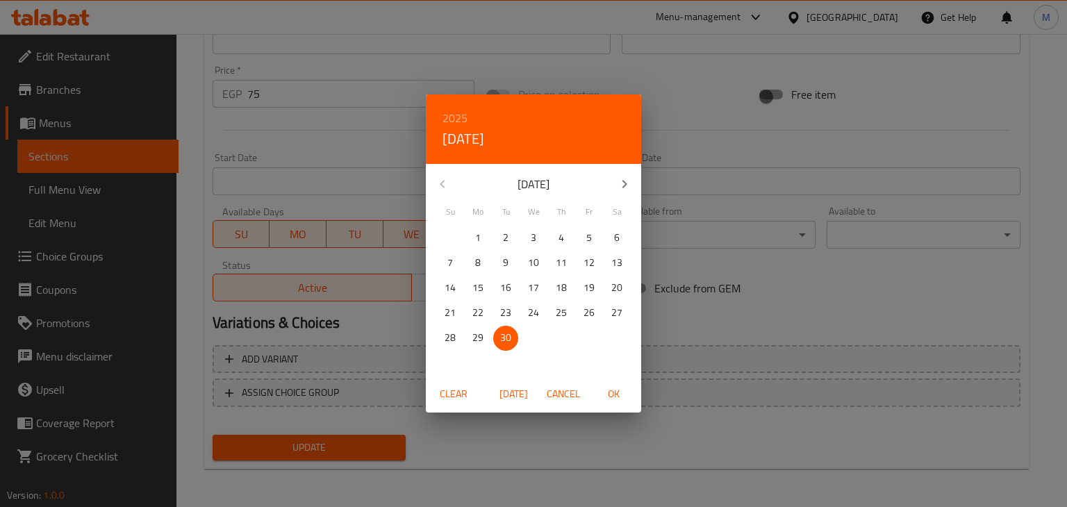
click at [378, 192] on div "2025 Tue, Sep [DATE] Mo Tu We Th Fr Sa 31 1 2 3 4 5 6 7 8 9 10 11 12 13 14 15 1…" at bounding box center [533, 253] width 1067 height 507
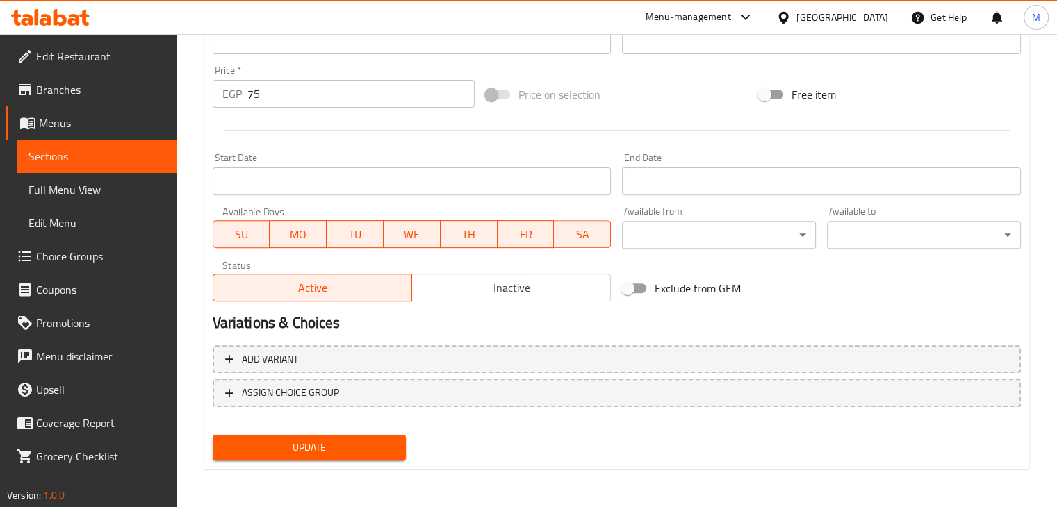
click at [378, 158] on div "Start Date Start Date" at bounding box center [412, 174] width 399 height 42
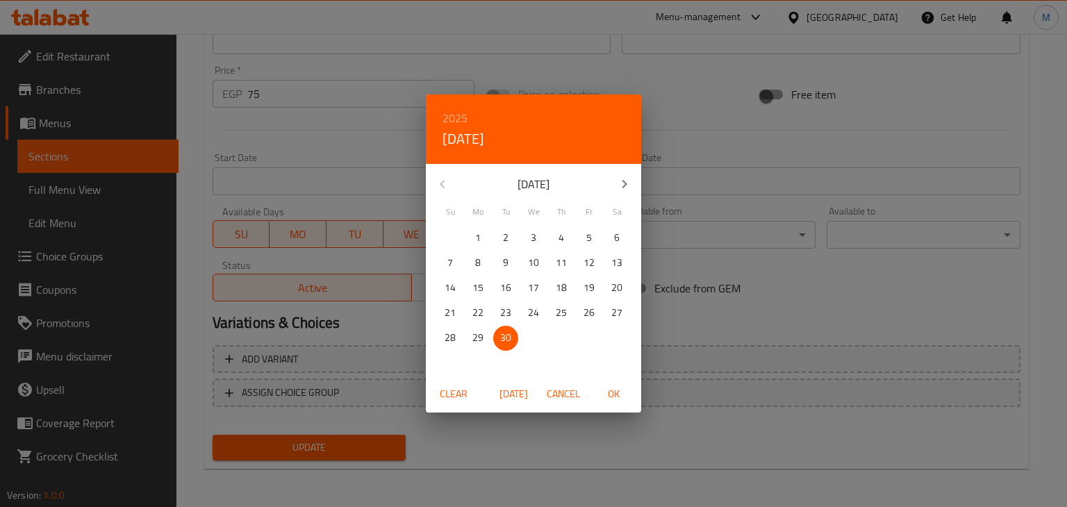
click at [358, 146] on div "2025 Tue, Sep [DATE] Mo Tu We Th Fr Sa 31 1 2 3 4 5 6 7 8 9 10 11 12 13 14 15 1…" at bounding box center [533, 253] width 1067 height 507
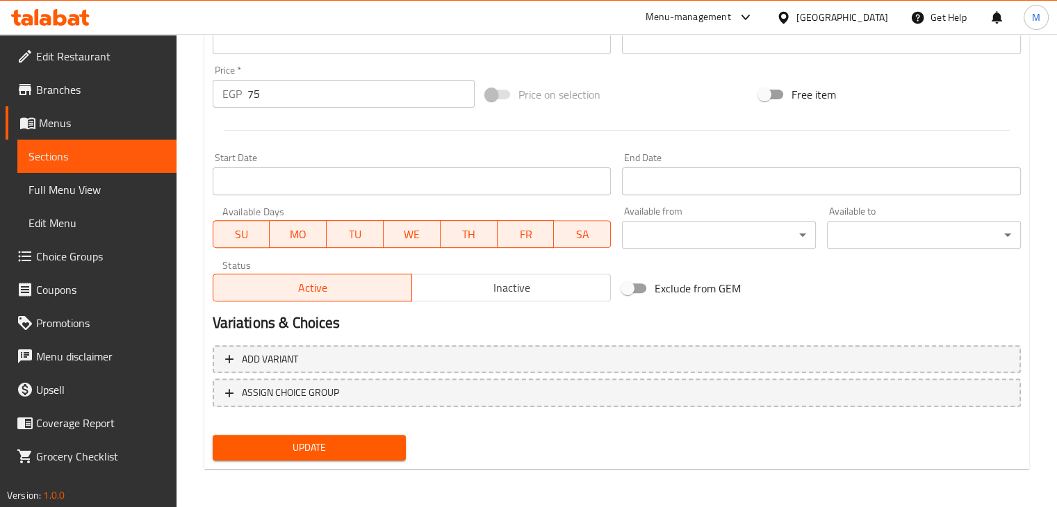
drag, startPoint x: 734, startPoint y: 149, endPoint x: 722, endPoint y: 149, distance: 11.1
drag, startPoint x: 722, startPoint y: 149, endPoint x: 683, endPoint y: 149, distance: 39.6
click at [683, 149] on div "End Date End Date" at bounding box center [821, 173] width 410 height 53
click at [609, 137] on div at bounding box center [616, 130] width 819 height 34
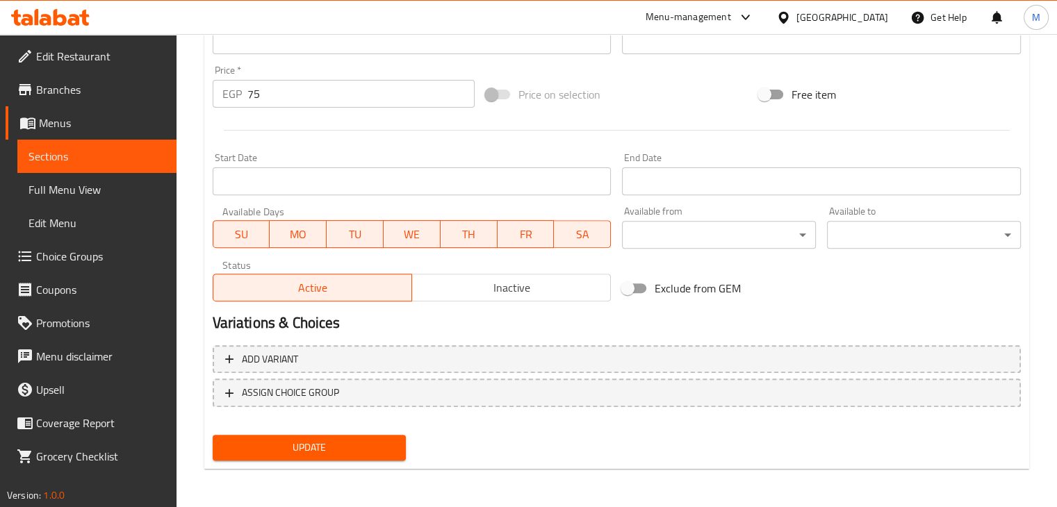
click at [583, 134] on div at bounding box center [616, 130] width 819 height 34
